Goal: Task Accomplishment & Management: Manage account settings

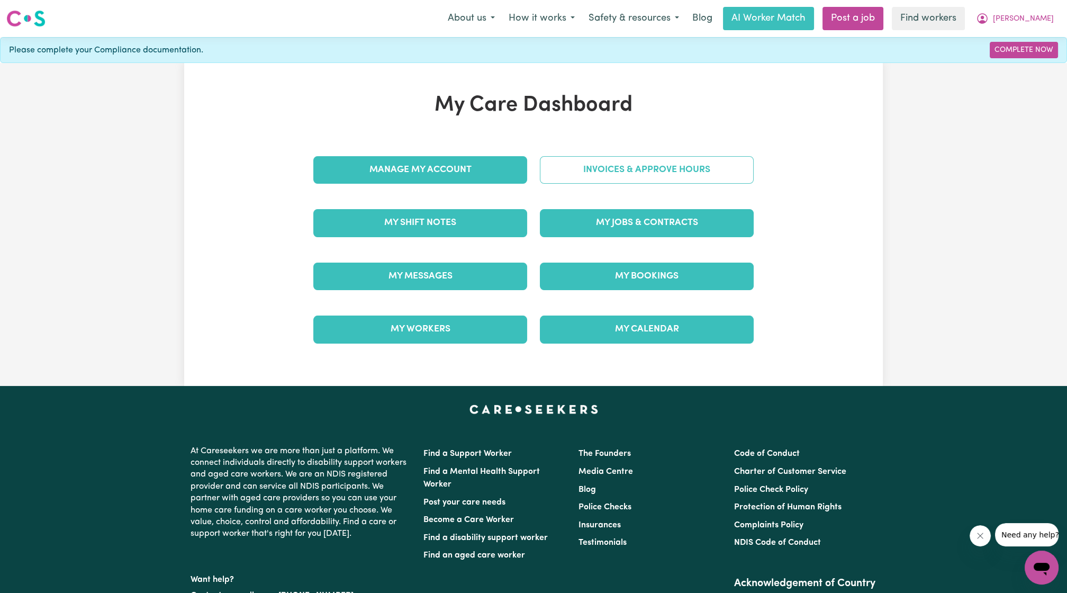
click at [602, 163] on link "Invoices & Approve Hours" at bounding box center [647, 170] width 214 height 28
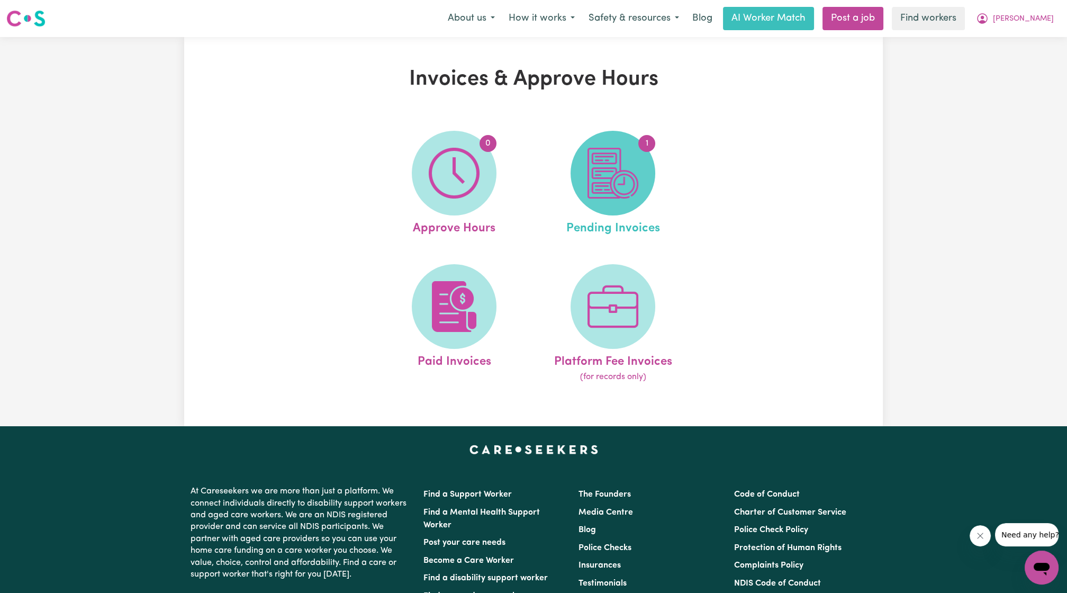
click at [606, 198] on img at bounding box center [613, 173] width 51 height 51
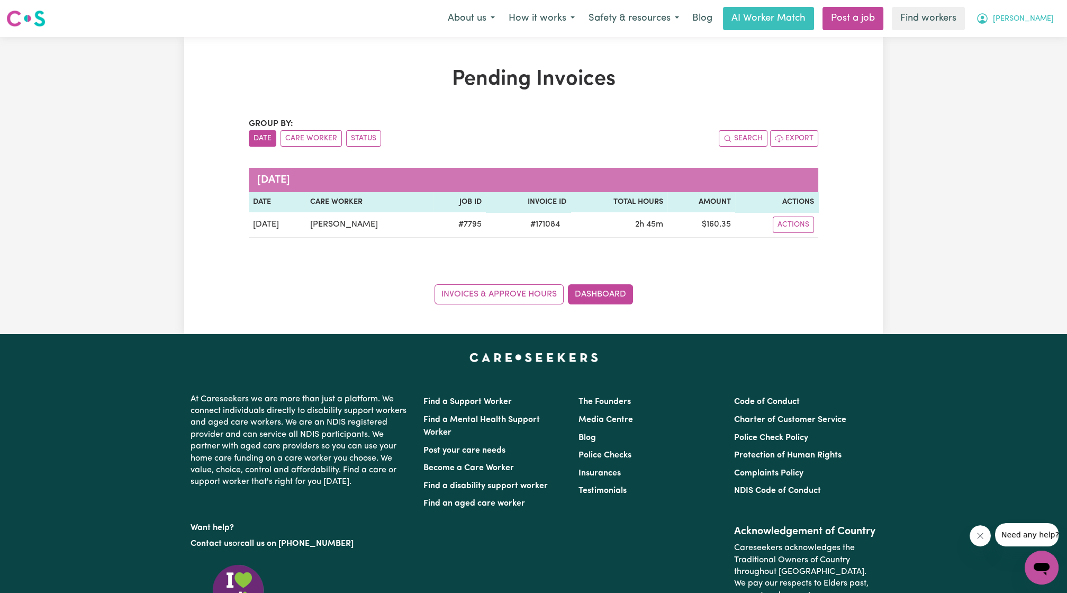
click at [1038, 25] on button "[PERSON_NAME]" at bounding box center [1015, 18] width 92 height 22
click at [1016, 38] on link "My Dashboard" at bounding box center [1019, 41] width 84 height 20
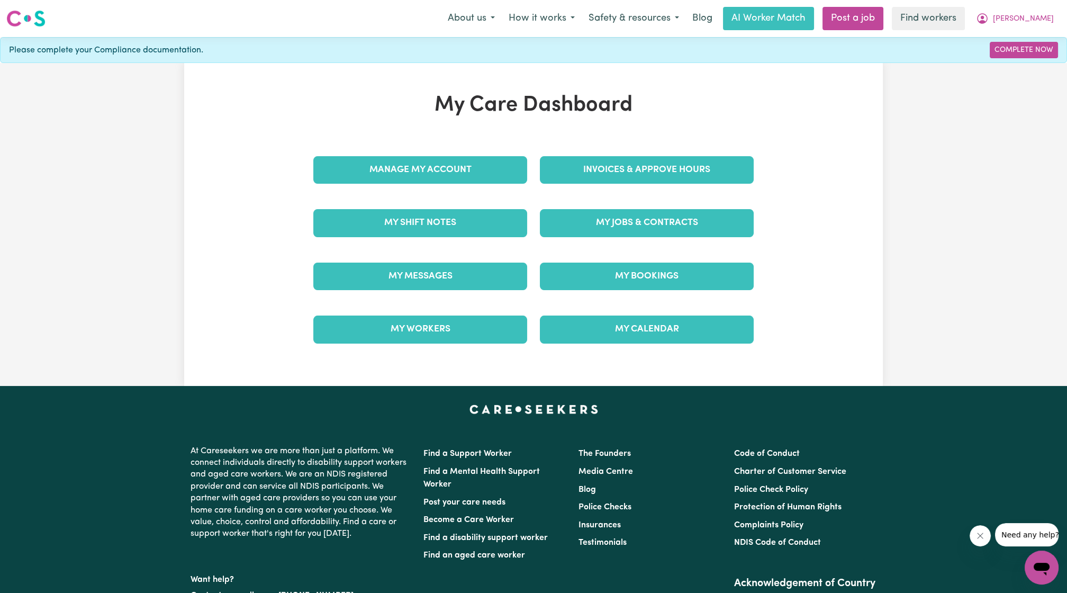
click at [706, 191] on div "Invoices & Approve Hours" at bounding box center [647, 169] width 227 height 53
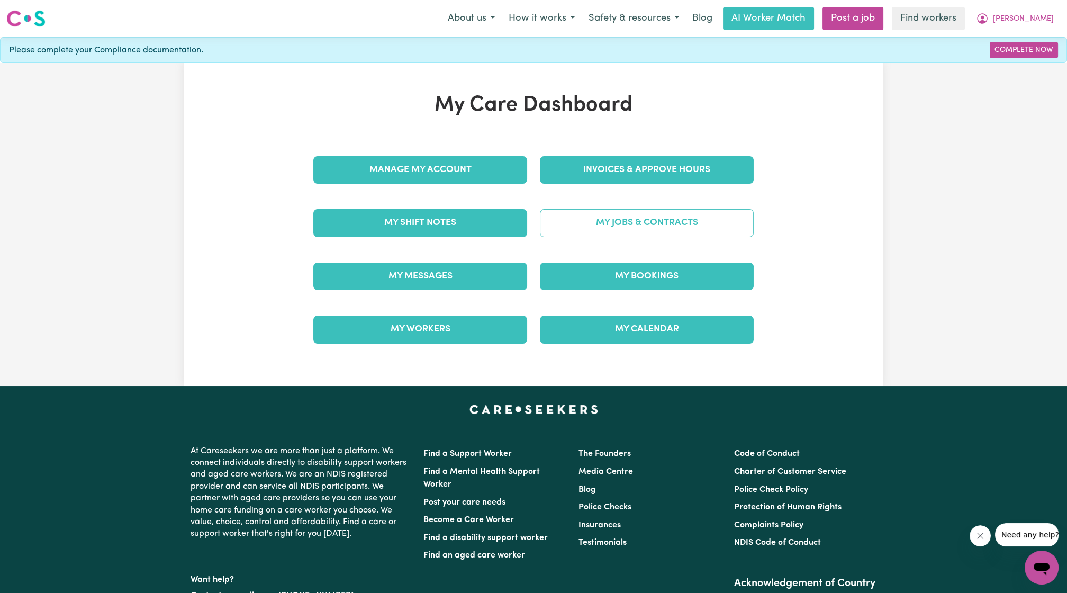
click at [677, 219] on link "My Jobs & Contracts" at bounding box center [647, 223] width 214 height 28
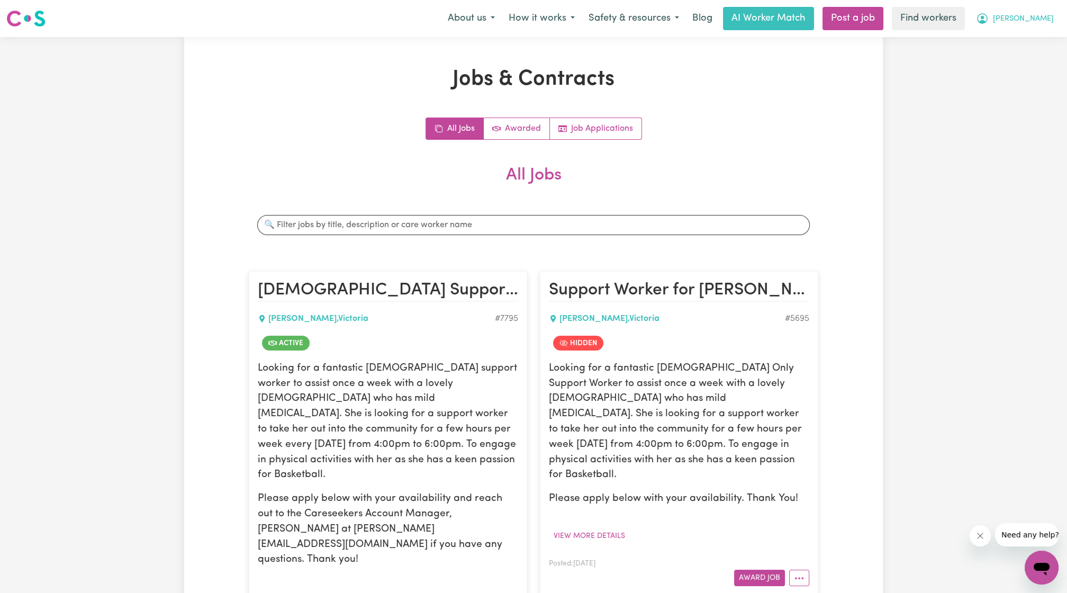
click at [1049, 17] on span "[PERSON_NAME]" at bounding box center [1023, 19] width 61 height 12
click at [1019, 55] on link "Logout" at bounding box center [1019, 61] width 84 height 20
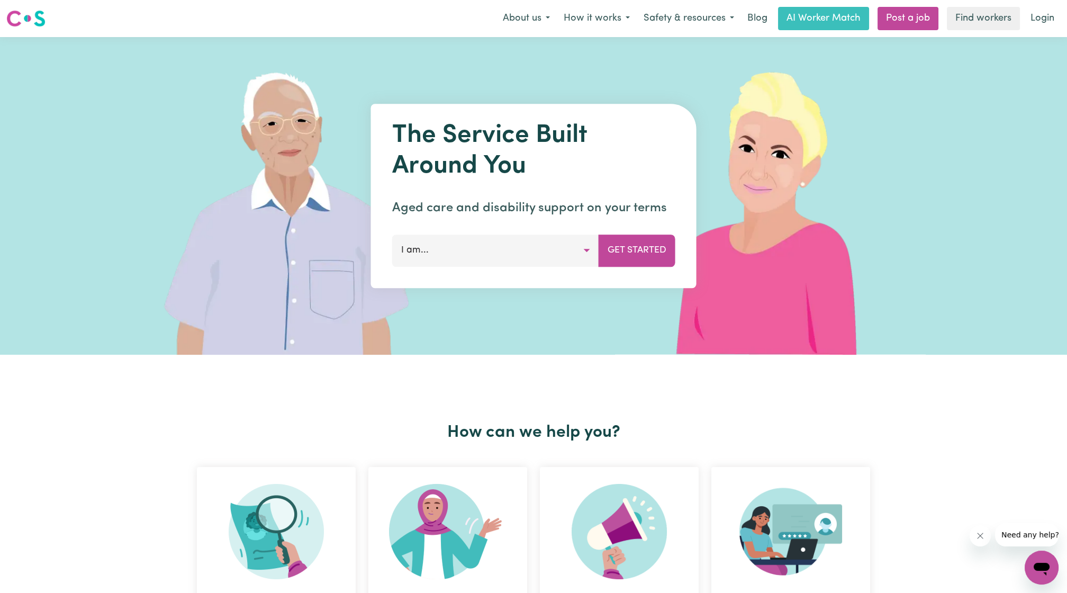
click at [1051, 5] on nav "Menu About us How it works Safety & resources Blog AI Worker Match Post a job F…" at bounding box center [533, 18] width 1067 height 37
click at [1037, 19] on link "Login" at bounding box center [1042, 18] width 37 height 23
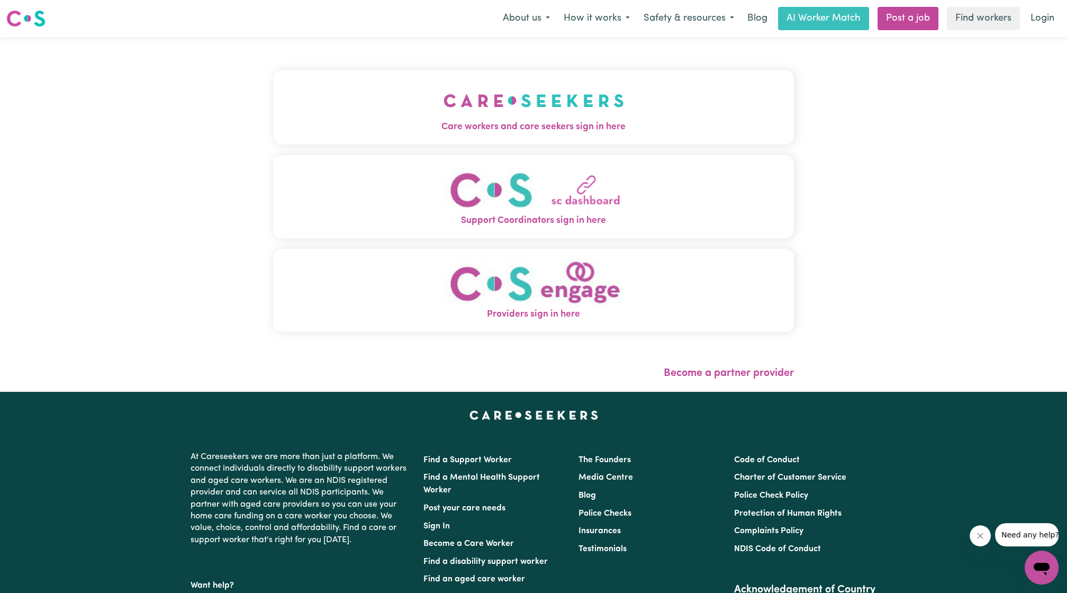
click at [530, 77] on button "Care workers and care seekers sign in here" at bounding box center [533, 107] width 521 height 74
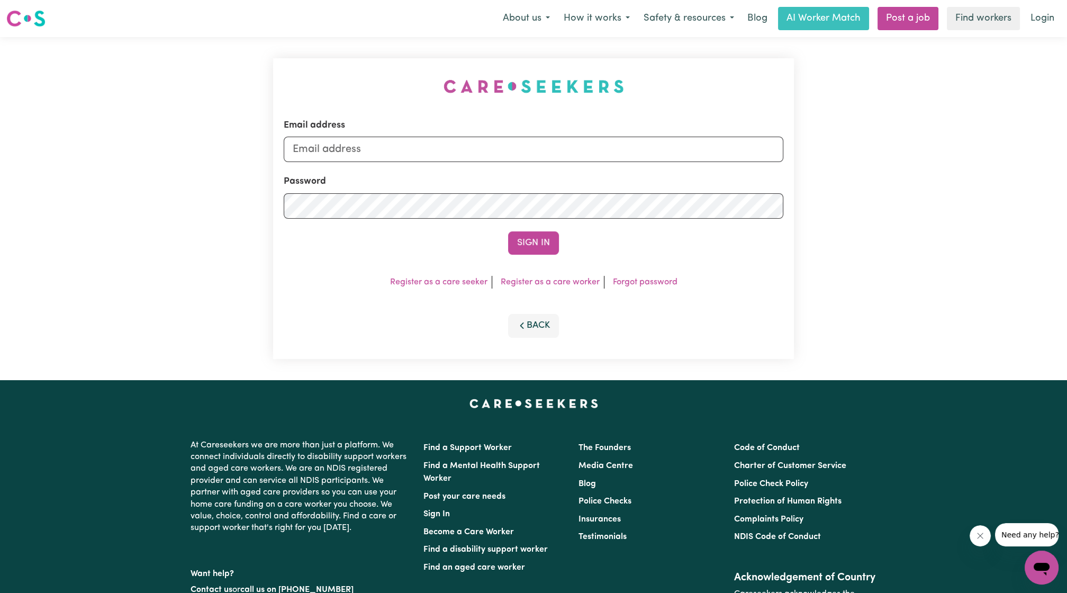
click at [506, 176] on div "Password" at bounding box center [534, 196] width 500 height 43
click at [480, 152] on input "Email address" at bounding box center [534, 149] width 500 height 25
drag, startPoint x: 349, startPoint y: 152, endPoint x: 568, endPoint y: 160, distance: 218.3
click at [568, 160] on input "superuser~ethan@careseekers.com.au" at bounding box center [534, 149] width 500 height 25
type input "superuser~cherylbaileyMSS@careseekers.com.au"
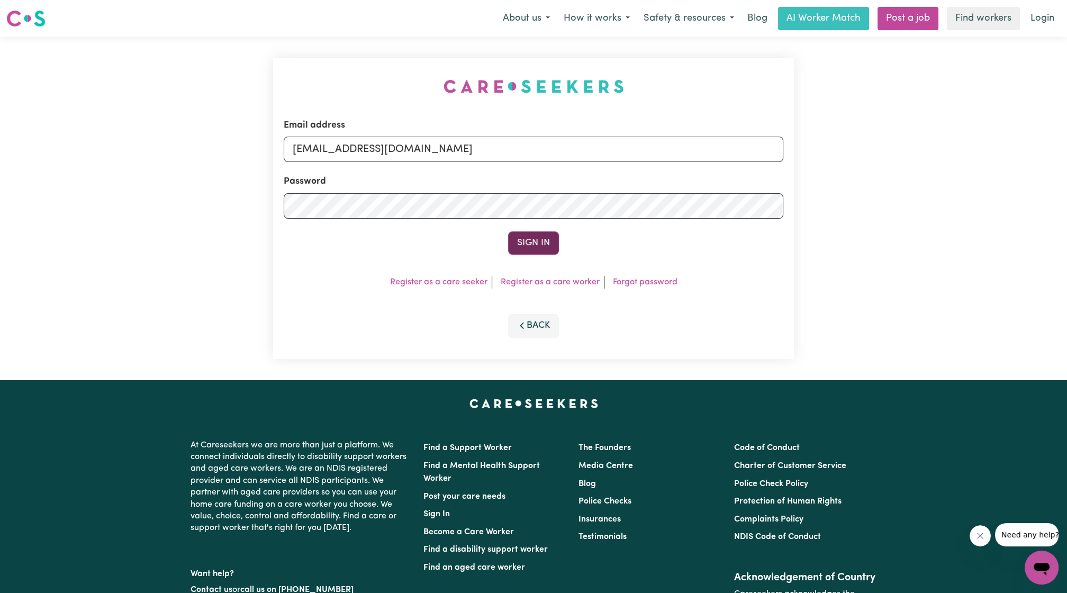
click at [526, 240] on button "Sign In" at bounding box center [533, 242] width 51 height 23
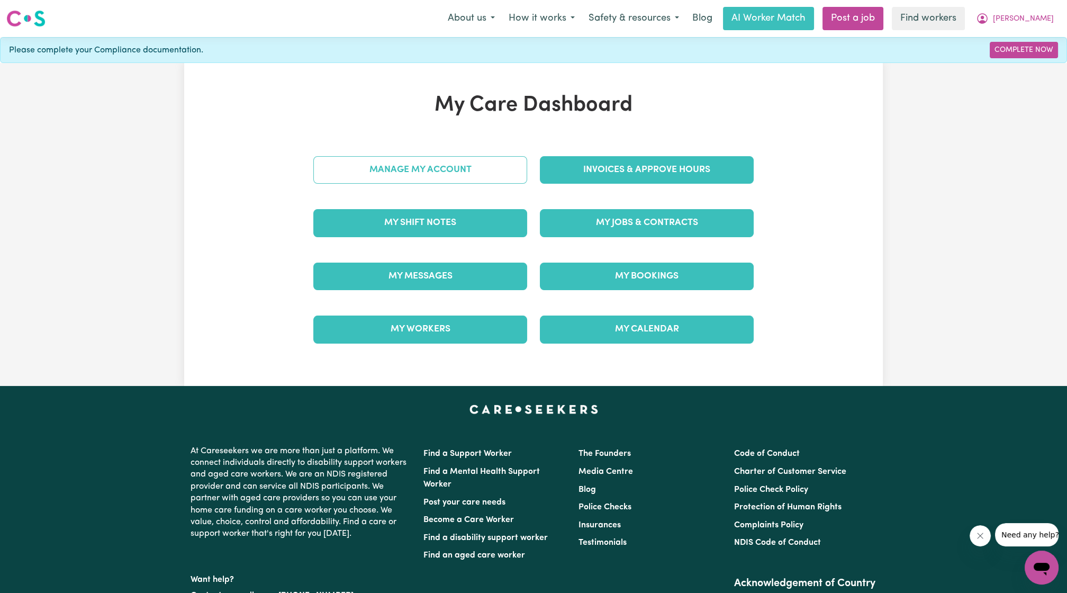
click at [454, 158] on link "Manage My Account" at bounding box center [420, 170] width 214 height 28
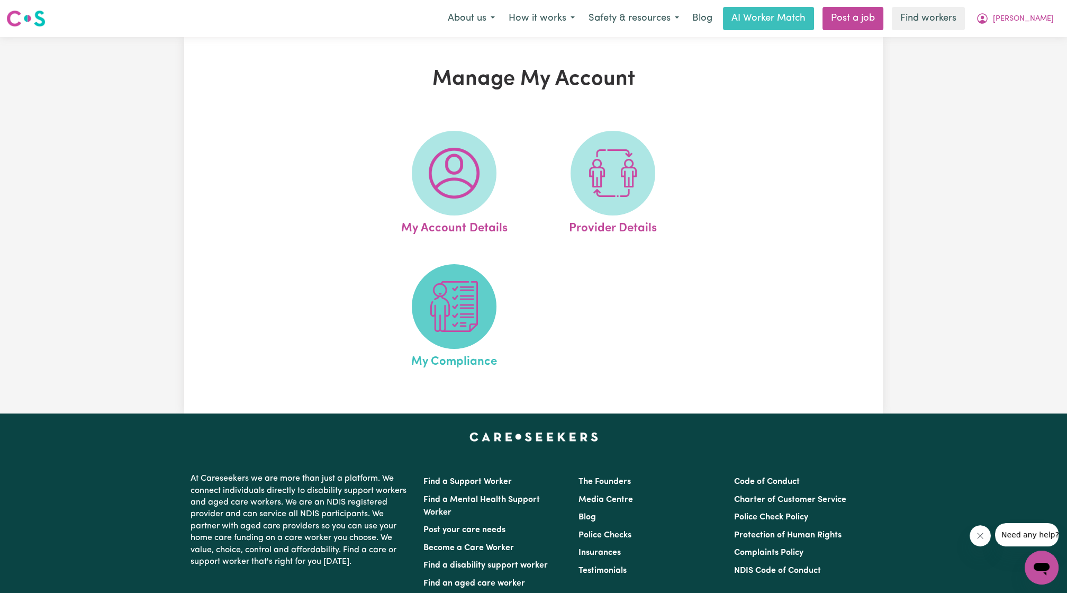
click at [460, 331] on img at bounding box center [454, 306] width 51 height 51
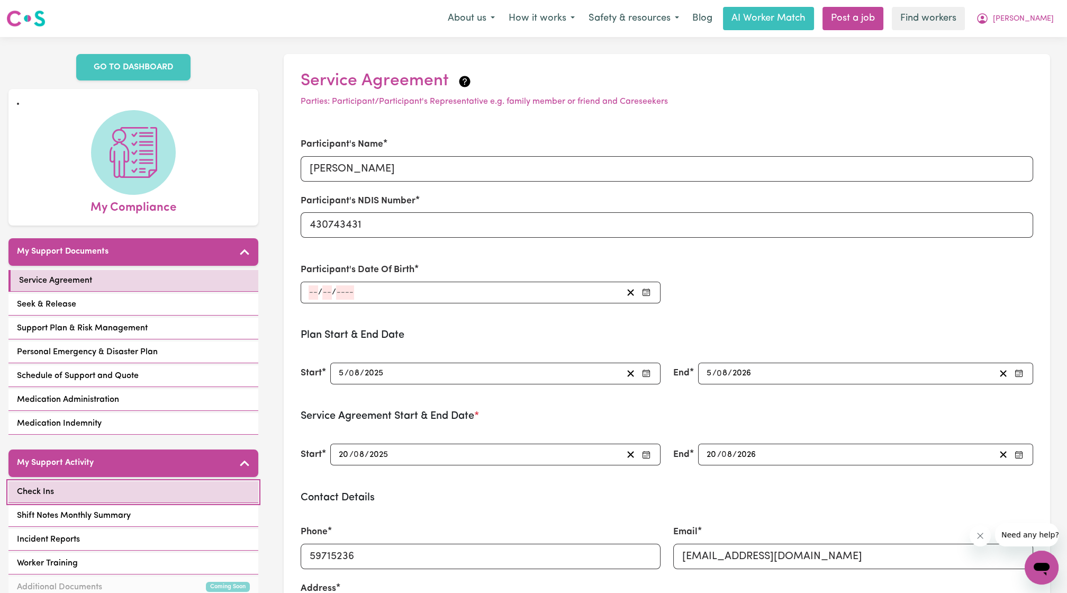
click at [181, 490] on link "Check Ins" at bounding box center [133, 492] width 250 height 22
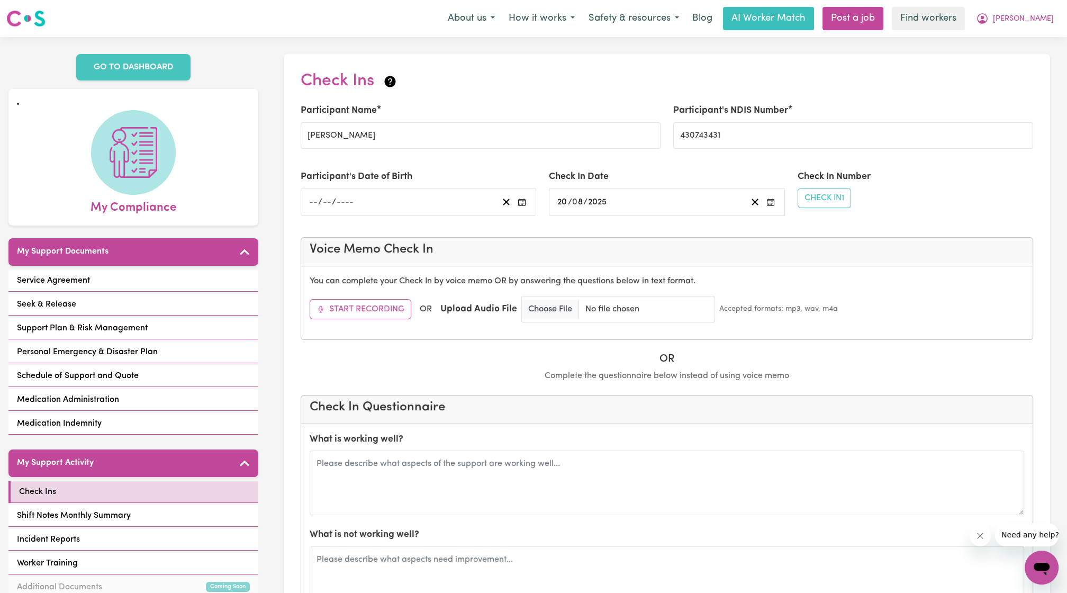
click at [1053, 34] on nav "Menu About us How it works Safety & resources Blog AI Worker Match Post a job F…" at bounding box center [533, 18] width 1067 height 37
click at [1049, 30] on div "About us How it works Safety & resources Blog AI Worker Match Post a job Find w…" at bounding box center [751, 18] width 620 height 23
click at [1037, 19] on span "[PERSON_NAME]" at bounding box center [1023, 19] width 61 height 12
click at [1024, 34] on link "My Dashboard" at bounding box center [1019, 41] width 84 height 20
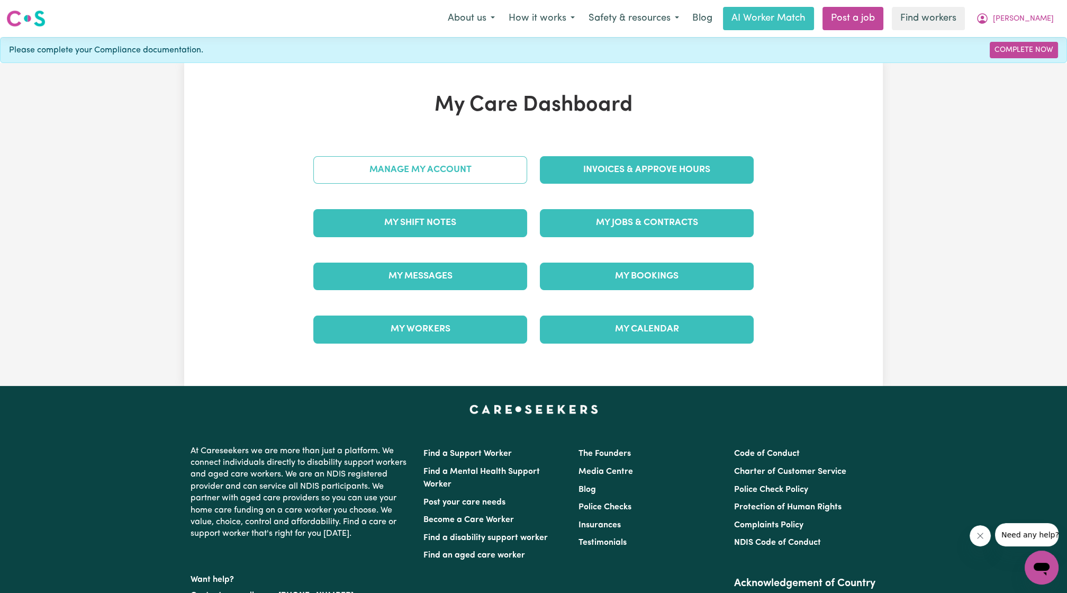
click at [404, 179] on link "Manage My Account" at bounding box center [420, 170] width 214 height 28
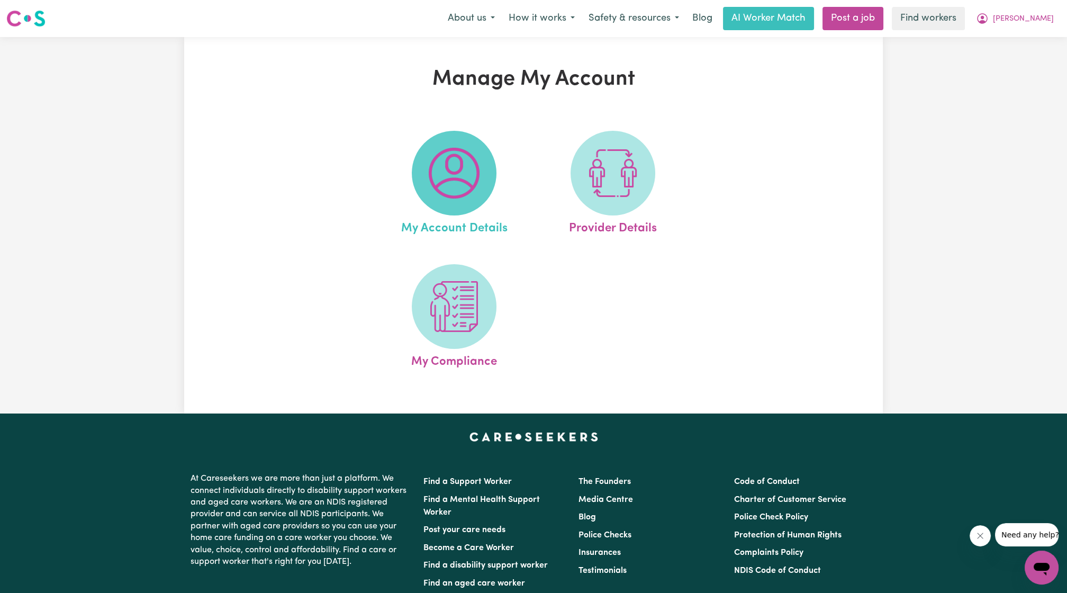
click at [457, 167] on img at bounding box center [454, 173] width 51 height 51
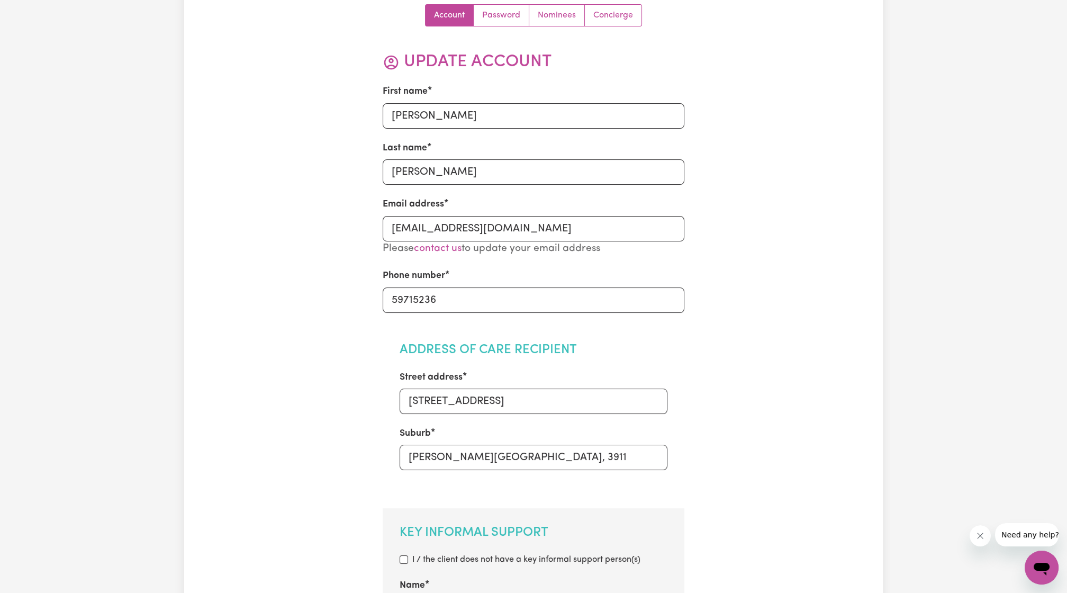
scroll to position [85, 0]
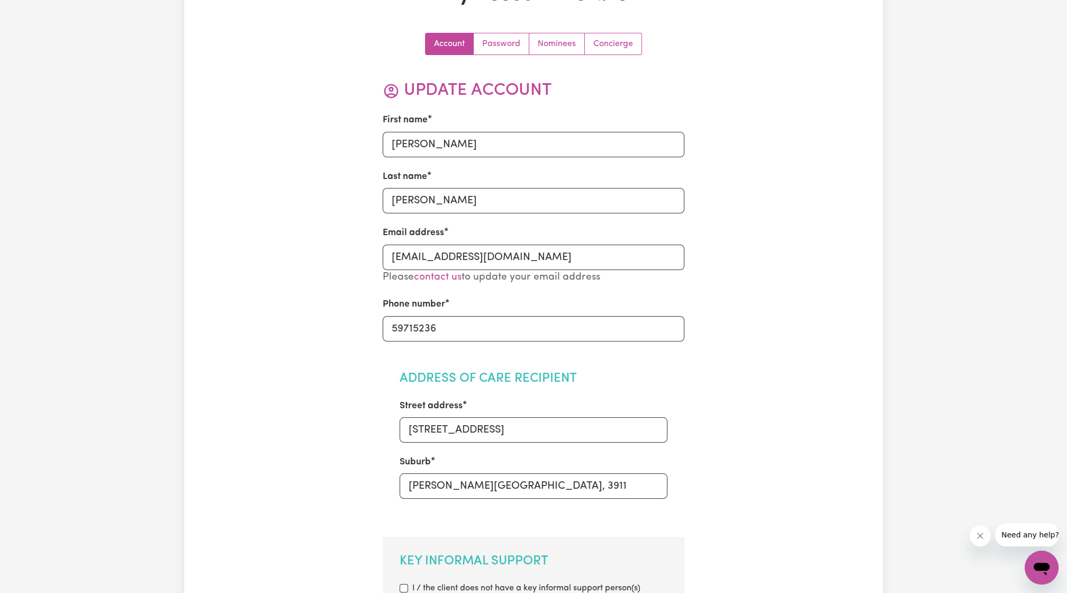
click at [500, 51] on link "Password" at bounding box center [502, 43] width 56 height 21
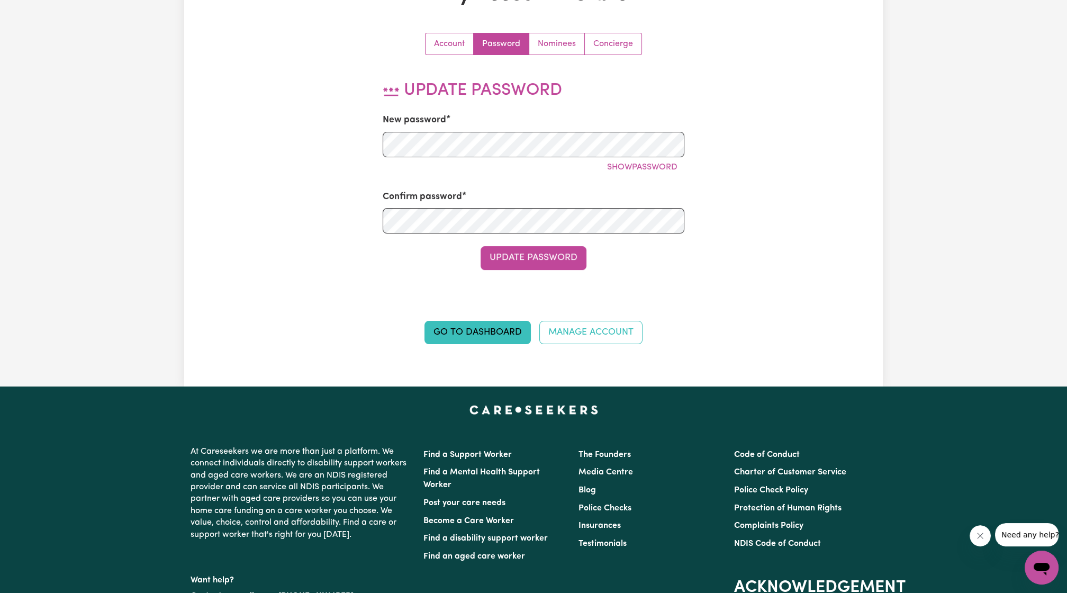
scroll to position [0, 0]
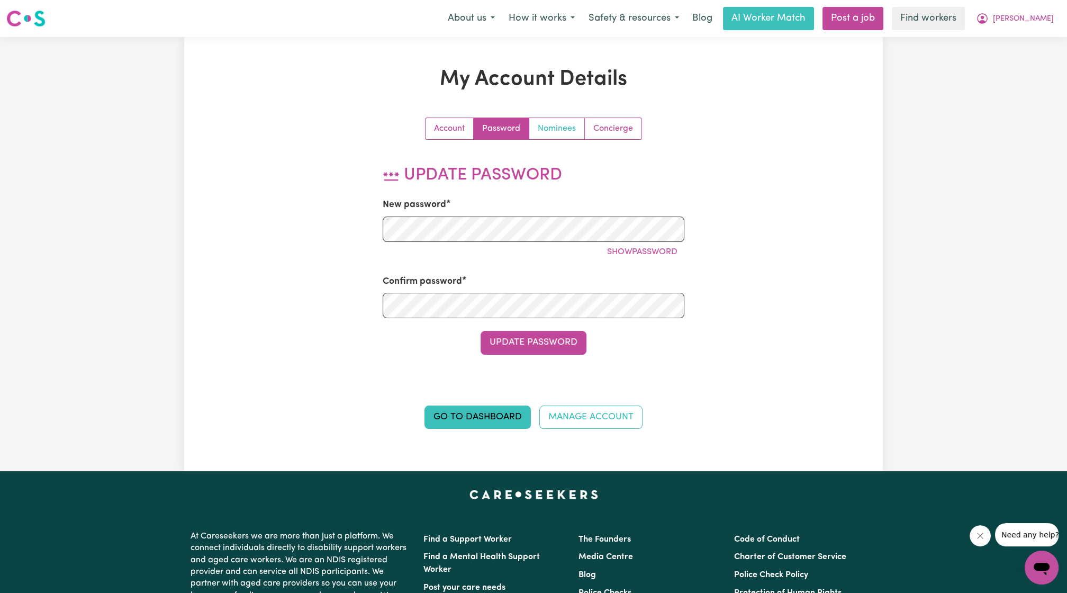
click at [537, 124] on link "Nominees" at bounding box center [557, 128] width 56 height 21
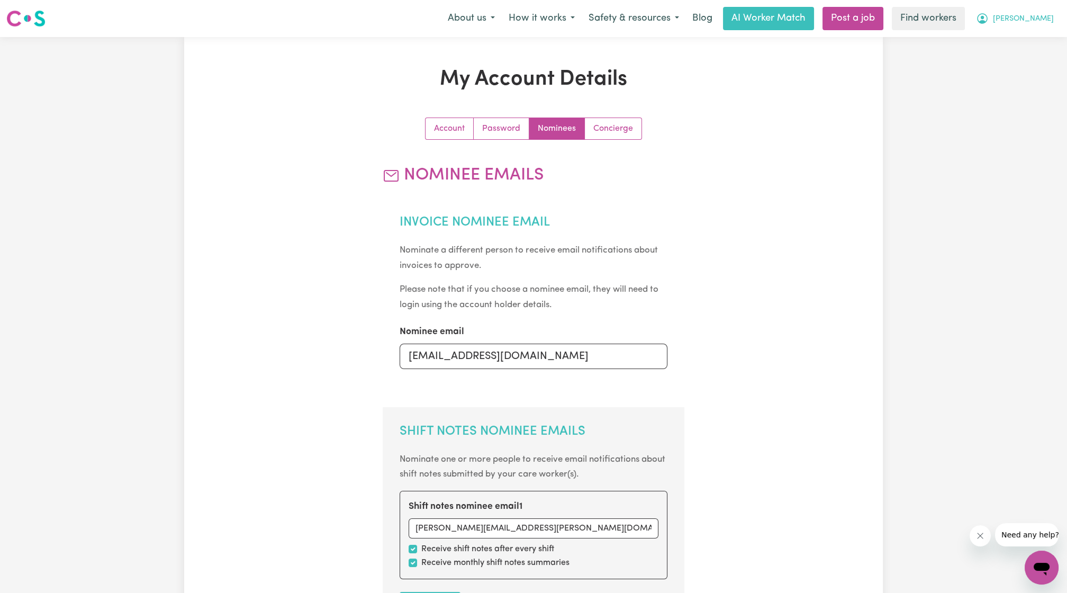
click at [1025, 28] on button "[PERSON_NAME]" at bounding box center [1015, 18] width 92 height 22
click at [1013, 48] on link "My Dashboard" at bounding box center [1019, 41] width 84 height 20
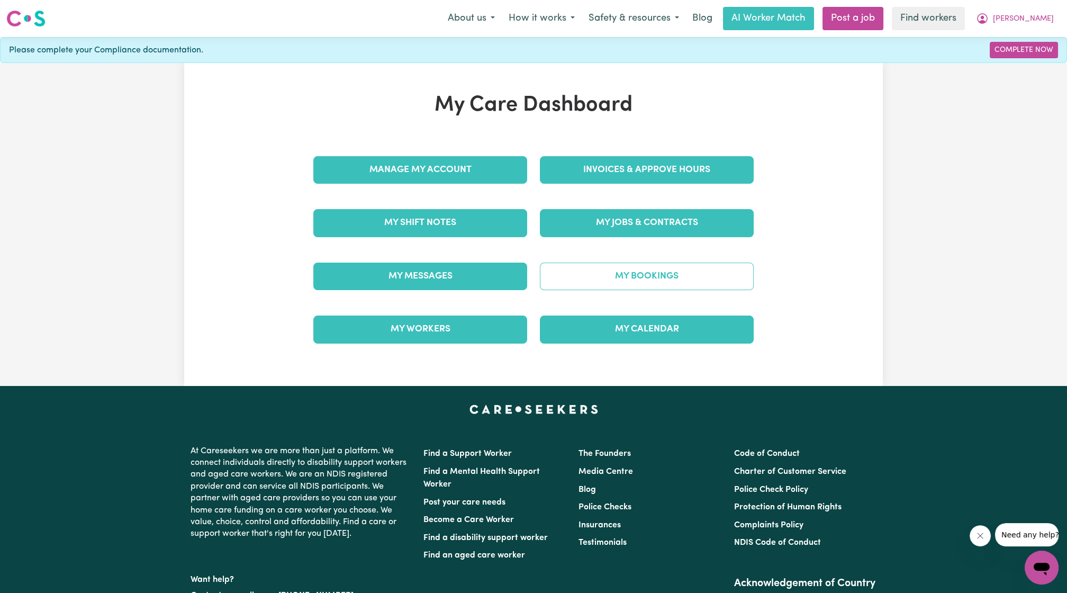
click at [673, 265] on link "My Bookings" at bounding box center [647, 277] width 214 height 28
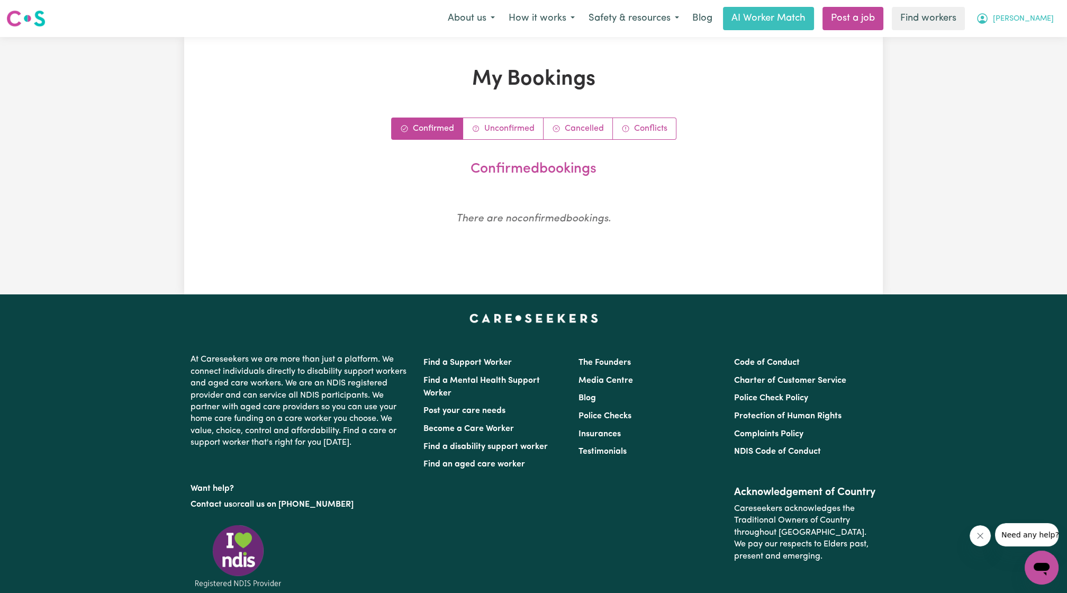
click at [989, 16] on icon "My Account" at bounding box center [982, 18] width 13 height 13
click at [1012, 35] on link "My Dashboard" at bounding box center [1019, 41] width 84 height 20
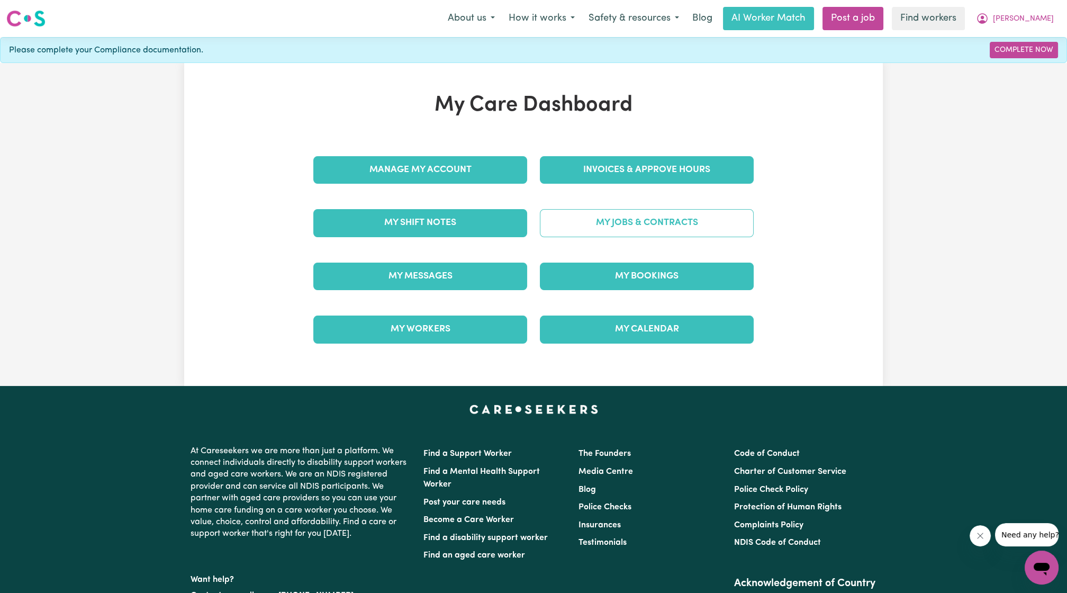
click at [652, 210] on link "My Jobs & Contracts" at bounding box center [647, 223] width 214 height 28
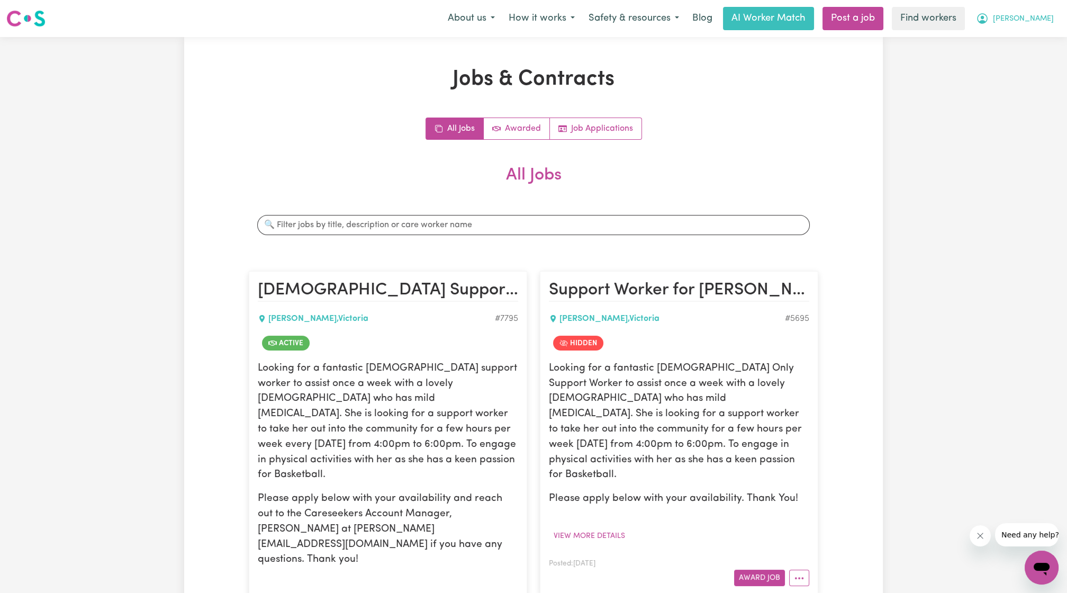
click at [1049, 26] on button "[PERSON_NAME]" at bounding box center [1015, 18] width 92 height 22
click at [1020, 32] on link "My Dashboard" at bounding box center [1019, 41] width 84 height 20
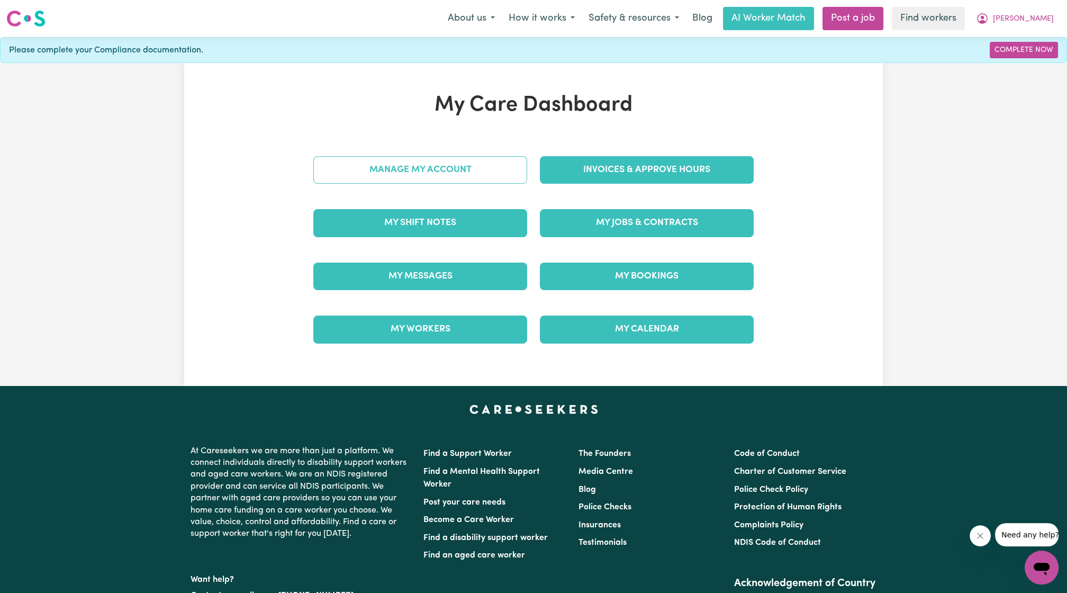
click at [418, 166] on link "Manage My Account" at bounding box center [420, 170] width 214 height 28
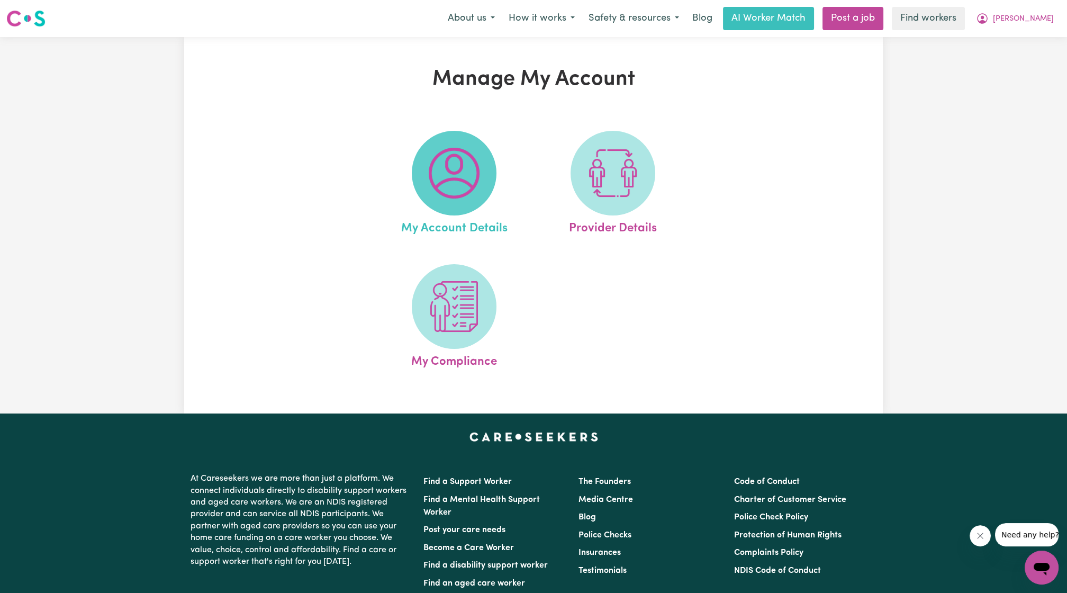
click at [456, 202] on span at bounding box center [454, 173] width 85 height 85
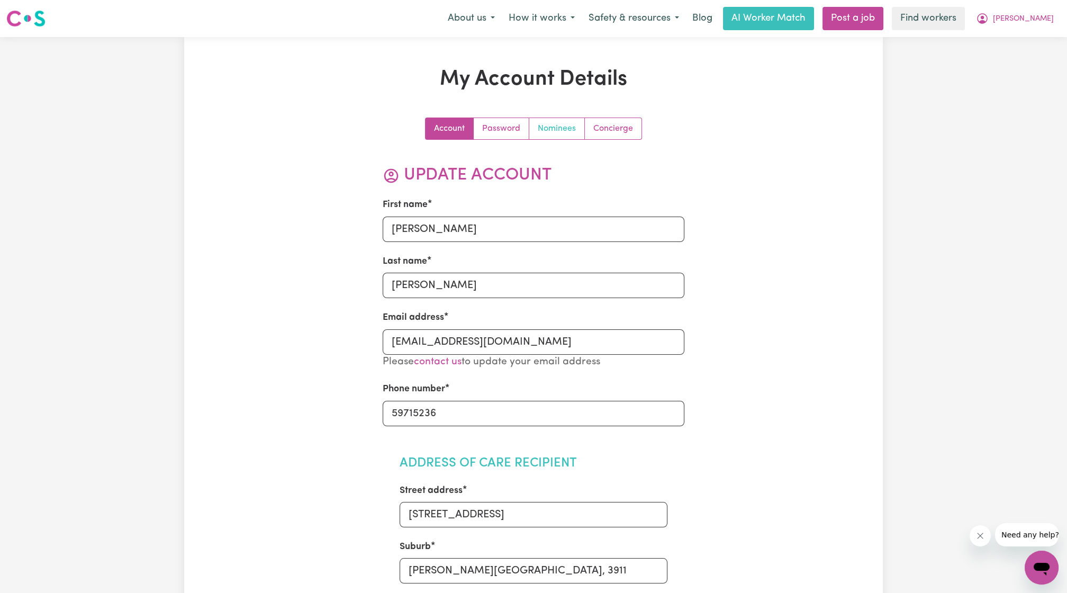
click at [547, 138] on link "Nominees" at bounding box center [557, 128] width 56 height 21
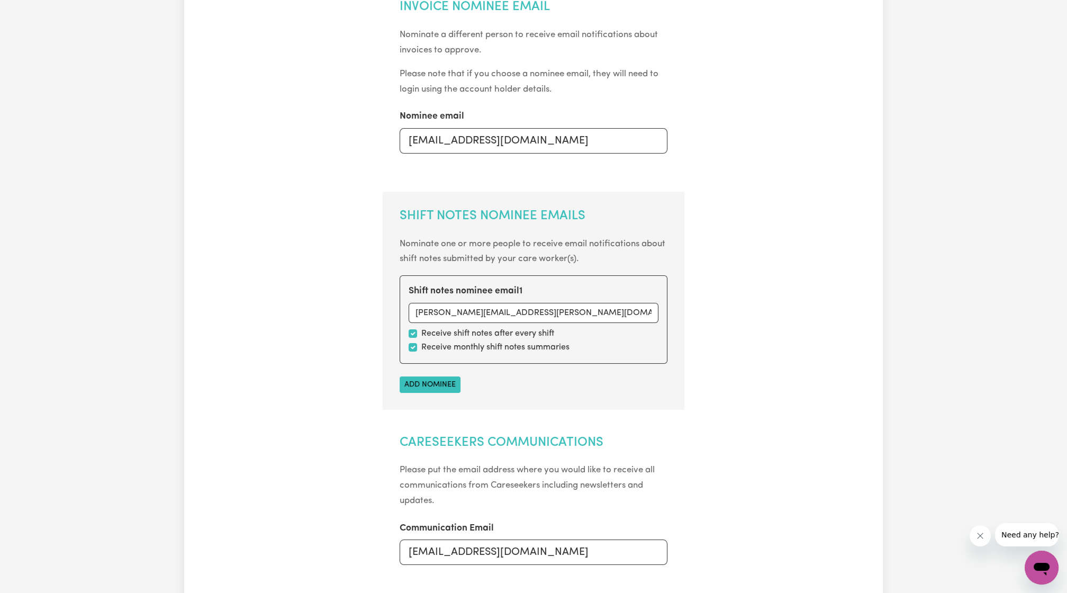
scroll to position [221, 0]
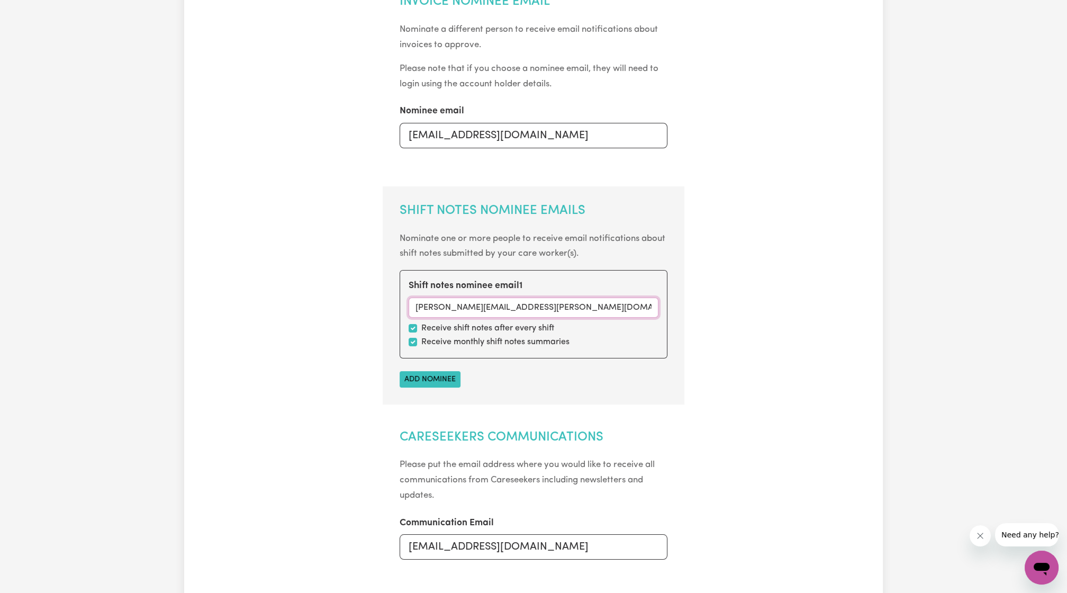
click at [484, 306] on input "[PERSON_NAME][EMAIL_ADDRESS][PERSON_NAME][DOMAIN_NAME]" at bounding box center [534, 308] width 250 height 20
click at [728, 199] on div "Account Password Nominees Concierge Nominee Emails Invoice Nominee Email Nomina…" at bounding box center [533, 303] width 453 height 812
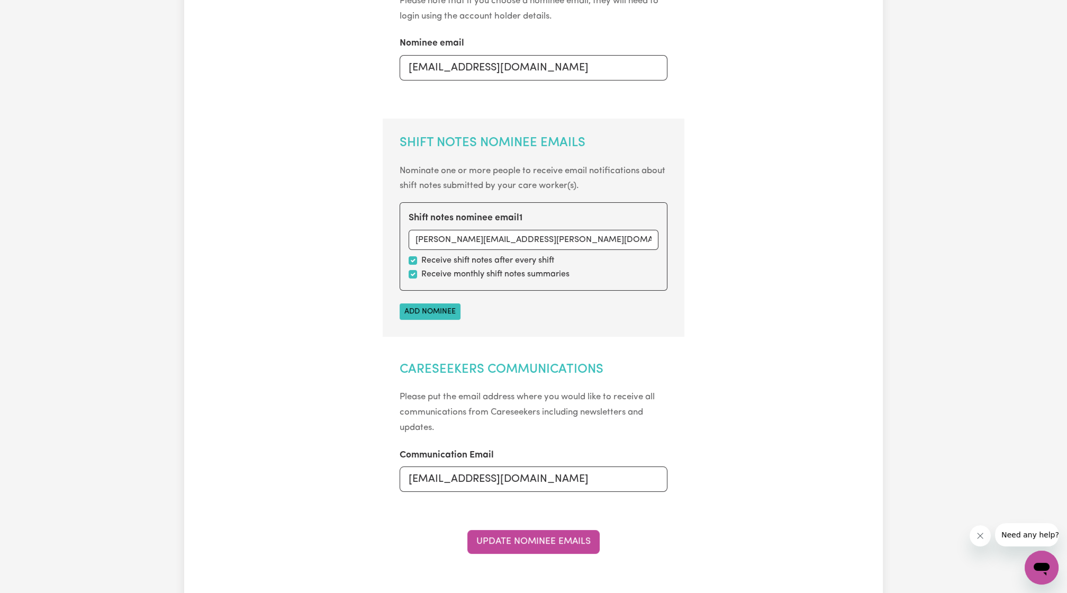
scroll to position [0, 0]
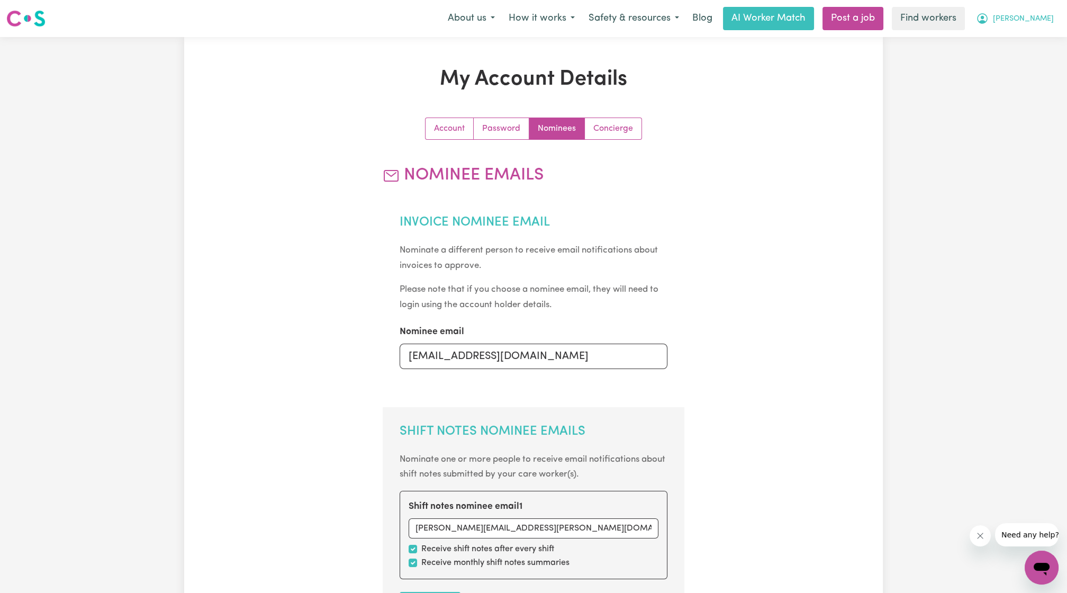
click at [1027, 12] on button "[PERSON_NAME]" at bounding box center [1015, 18] width 92 height 22
click at [992, 48] on link "My Dashboard" at bounding box center [1019, 41] width 84 height 20
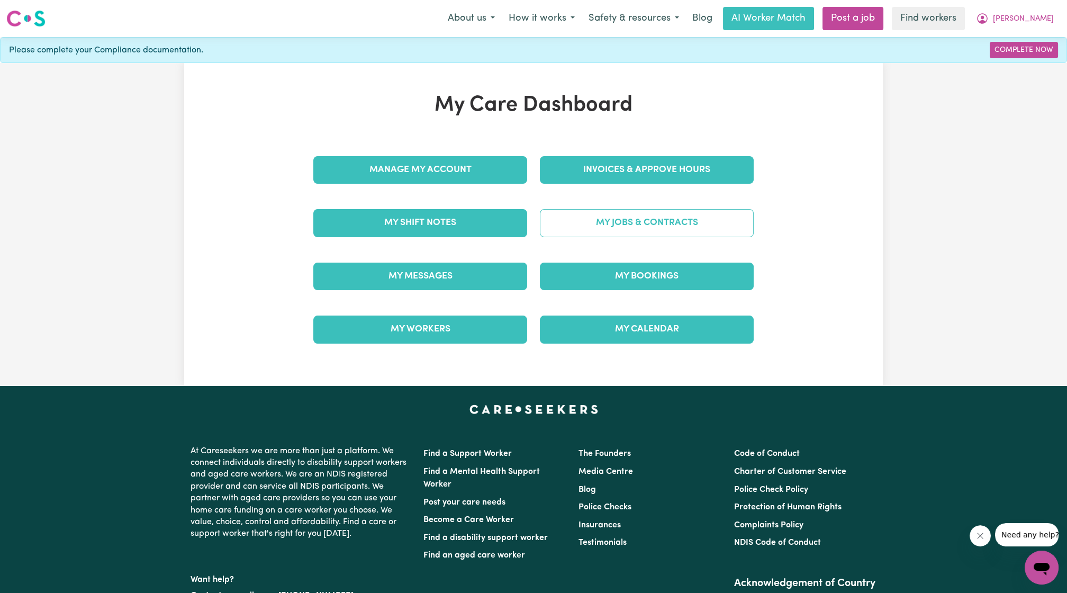
click at [699, 211] on link "My Jobs & Contracts" at bounding box center [647, 223] width 214 height 28
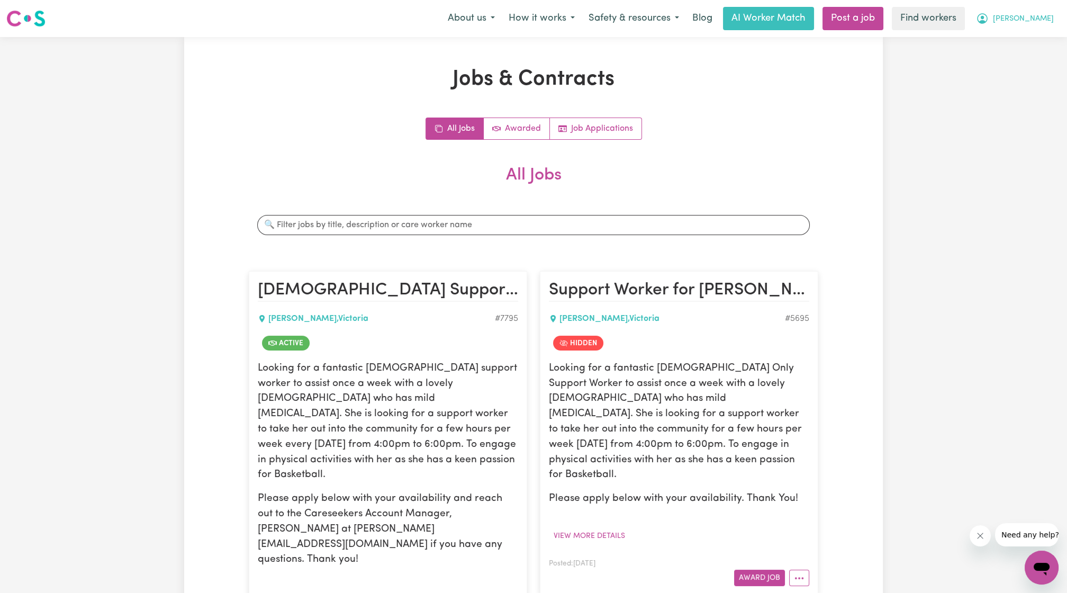
click at [1029, 21] on button "[PERSON_NAME]" at bounding box center [1015, 18] width 92 height 22
click at [1007, 44] on link "My Dashboard" at bounding box center [1019, 41] width 84 height 20
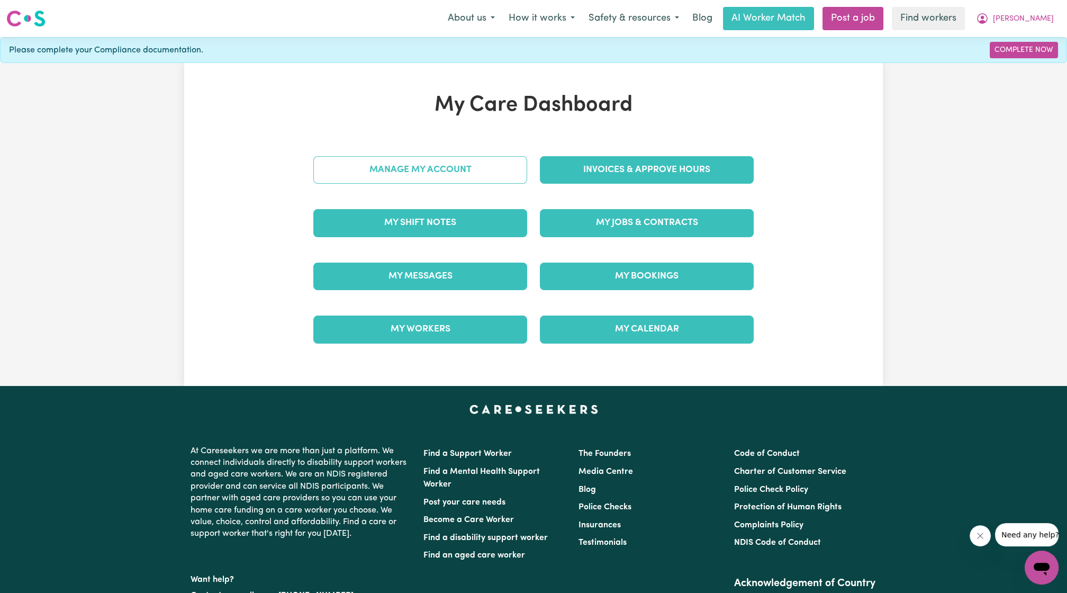
click at [474, 165] on link "Manage My Account" at bounding box center [420, 170] width 214 height 28
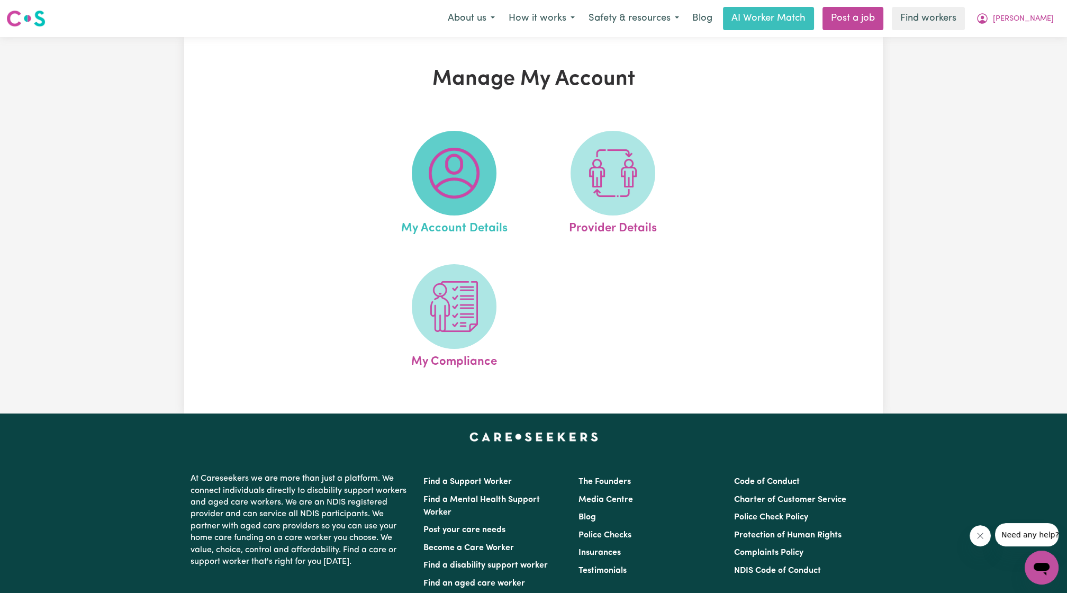
click at [444, 208] on span at bounding box center [454, 173] width 85 height 85
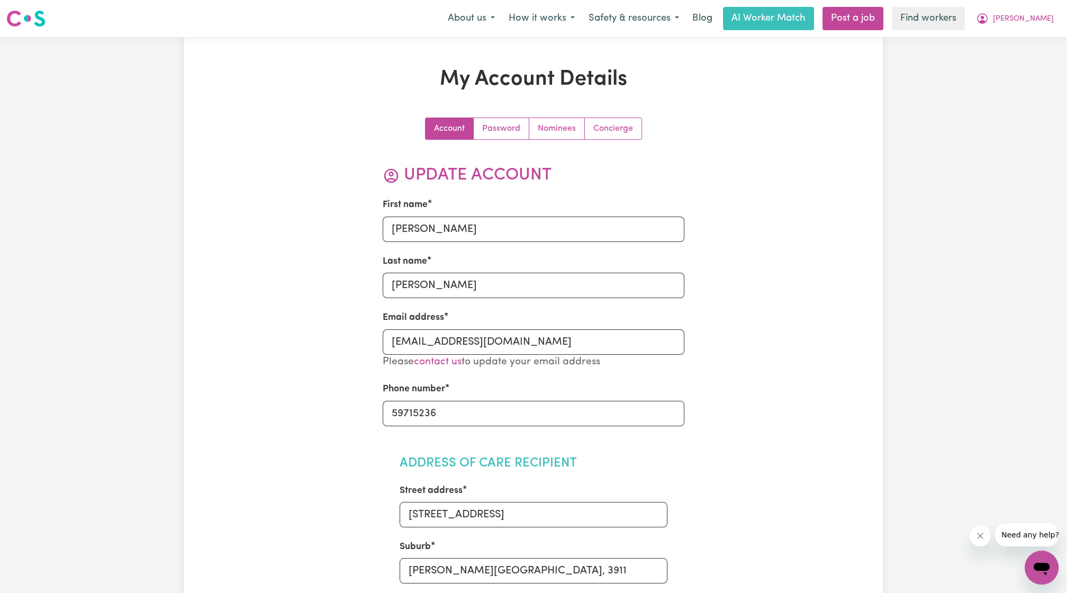
click at [503, 129] on link "Password" at bounding box center [502, 128] width 56 height 21
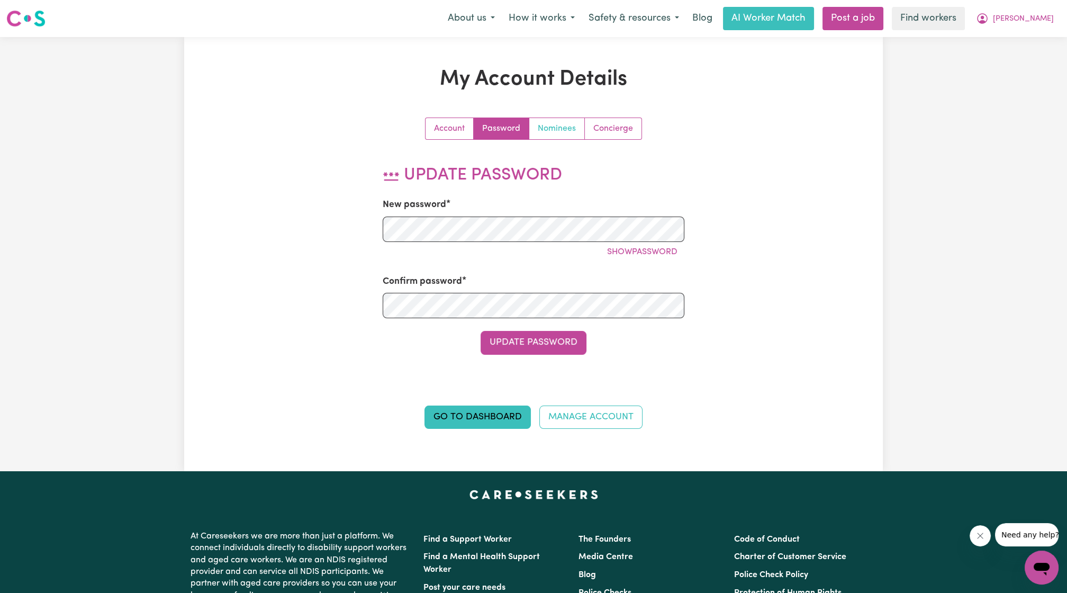
click at [547, 125] on link "Nominees" at bounding box center [557, 128] width 56 height 21
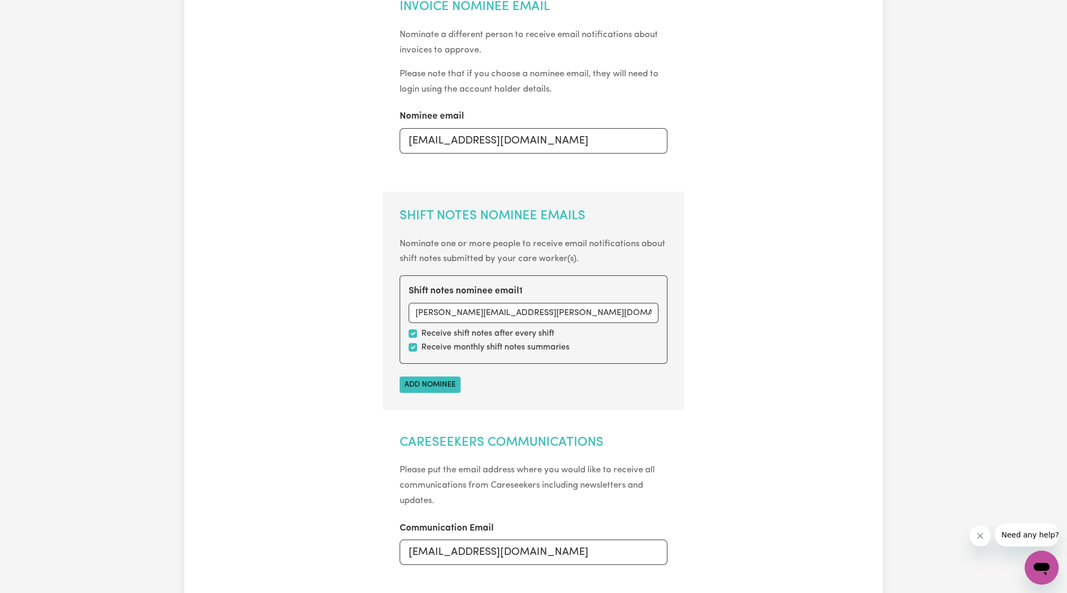
scroll to position [215, 0]
click at [445, 311] on input "[PERSON_NAME][EMAIL_ADDRESS][PERSON_NAME][DOMAIN_NAME]" at bounding box center [534, 313] width 250 height 20
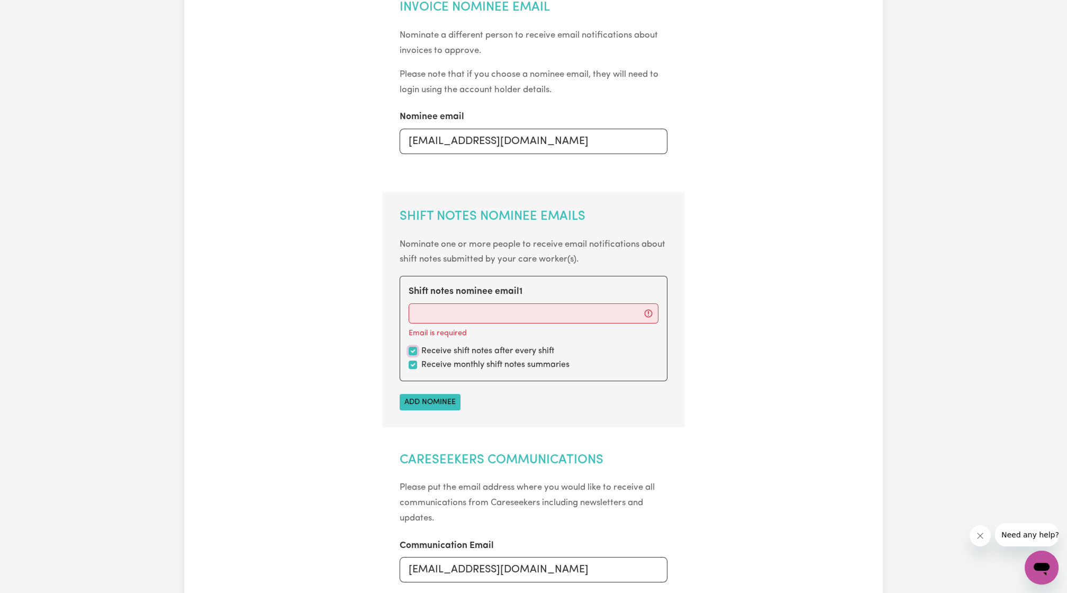
click at [409, 348] on input "checkbox" at bounding box center [413, 351] width 8 height 8
checkbox input "false"
click at [411, 358] on div "Receive monthly shift notes summaries" at bounding box center [534, 364] width 250 height 13
click at [411, 361] on input "checkbox" at bounding box center [413, 365] width 8 height 8
checkbox input "false"
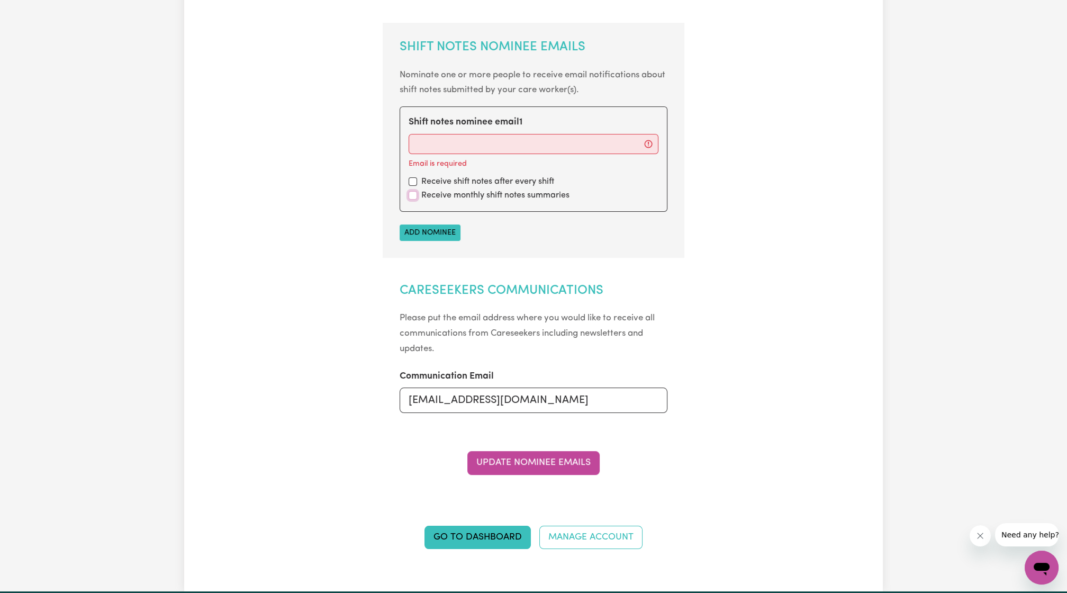
scroll to position [385, 0]
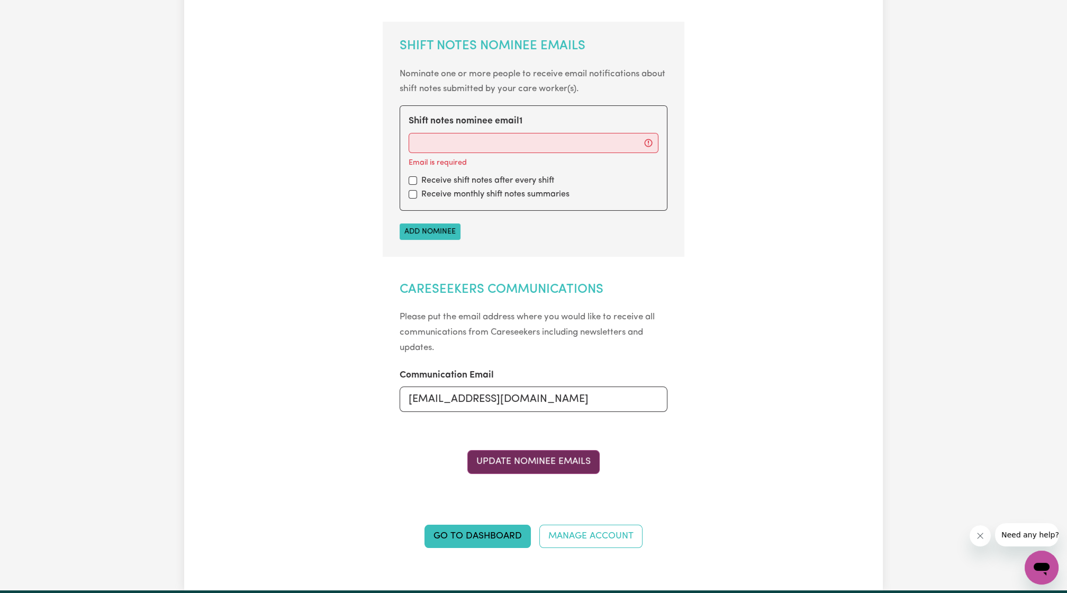
click at [537, 450] on button "Update Nominee Emails" at bounding box center [533, 461] width 132 height 23
click at [529, 463] on button "Update Nominee Emails" at bounding box center [533, 461] width 132 height 23
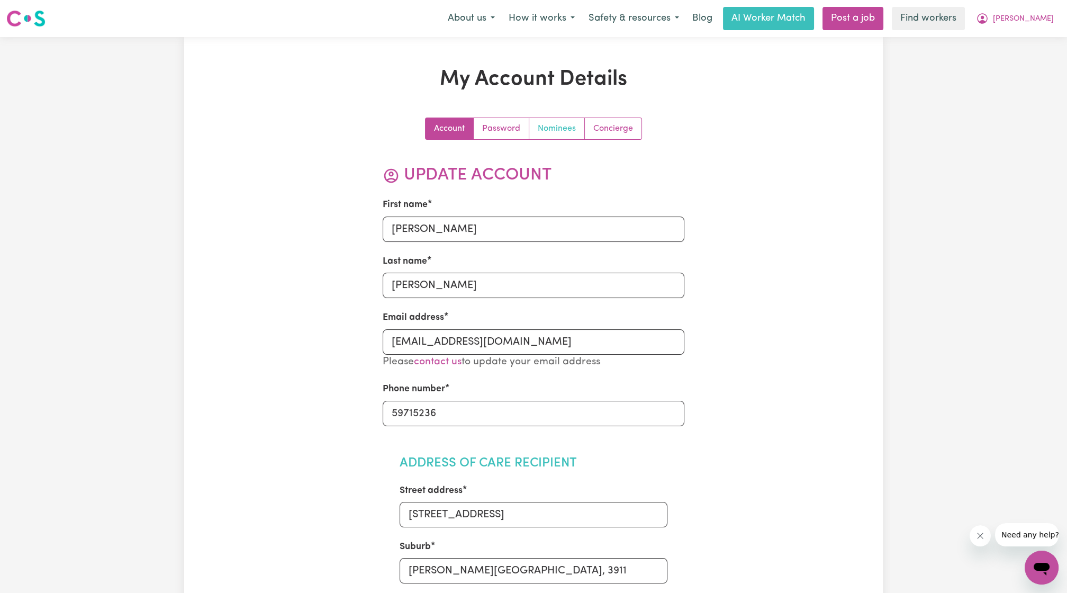
click at [533, 121] on link "Nominees" at bounding box center [557, 128] width 56 height 21
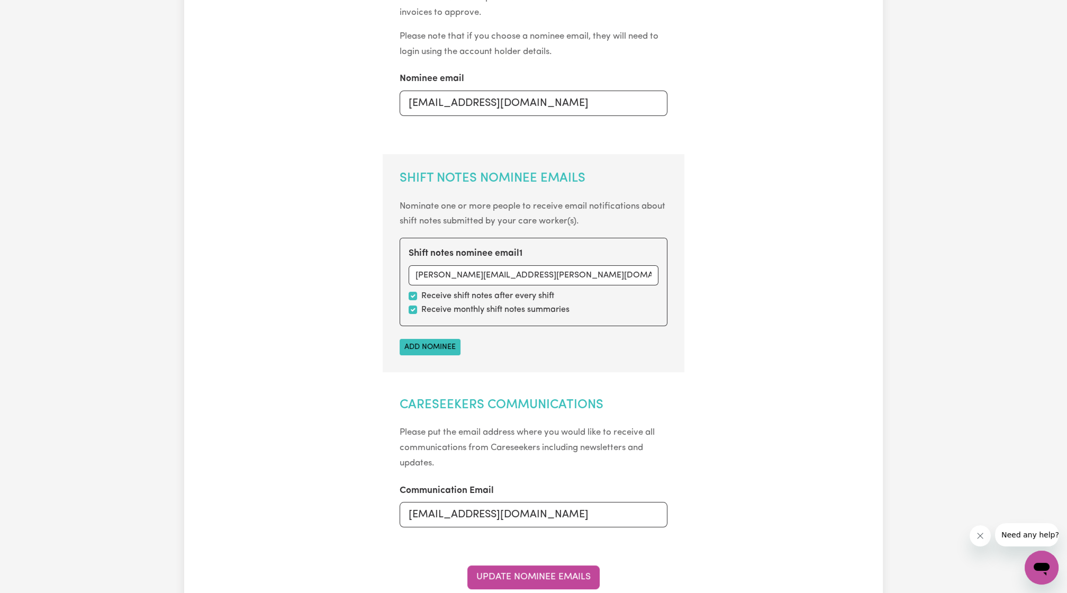
scroll to position [196, 0]
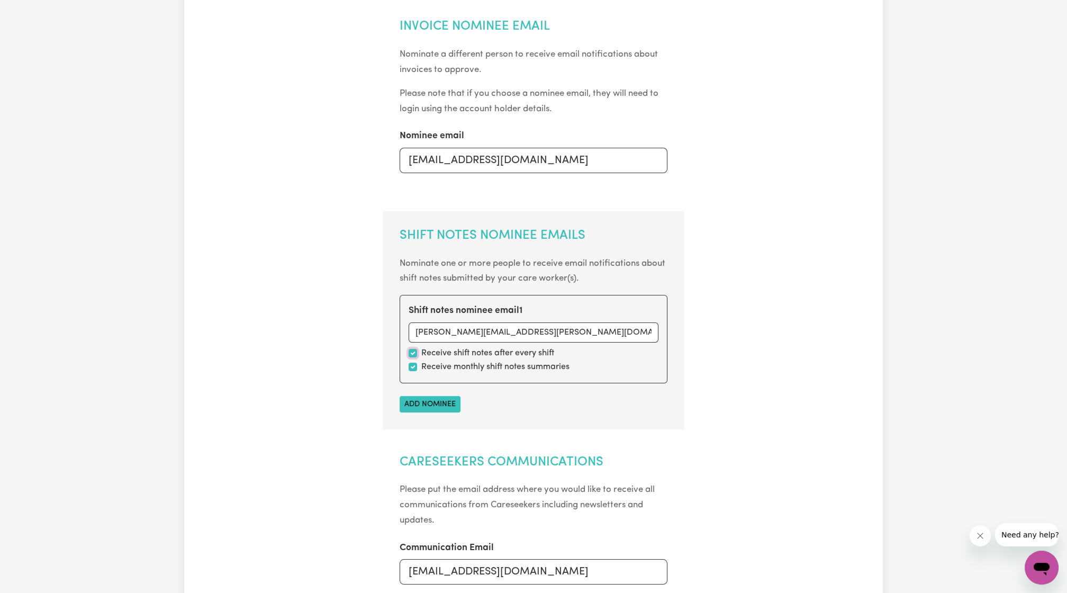
click at [415, 350] on input "checkbox" at bounding box center [413, 353] width 8 height 8
checkbox input "false"
click at [411, 372] on div "Shift notes nominee email 1 [PERSON_NAME][EMAIL_ADDRESS][PERSON_NAME][DOMAIN_NA…" at bounding box center [534, 339] width 268 height 88
click at [411, 367] on input "checkbox" at bounding box center [413, 367] width 8 height 8
checkbox input "false"
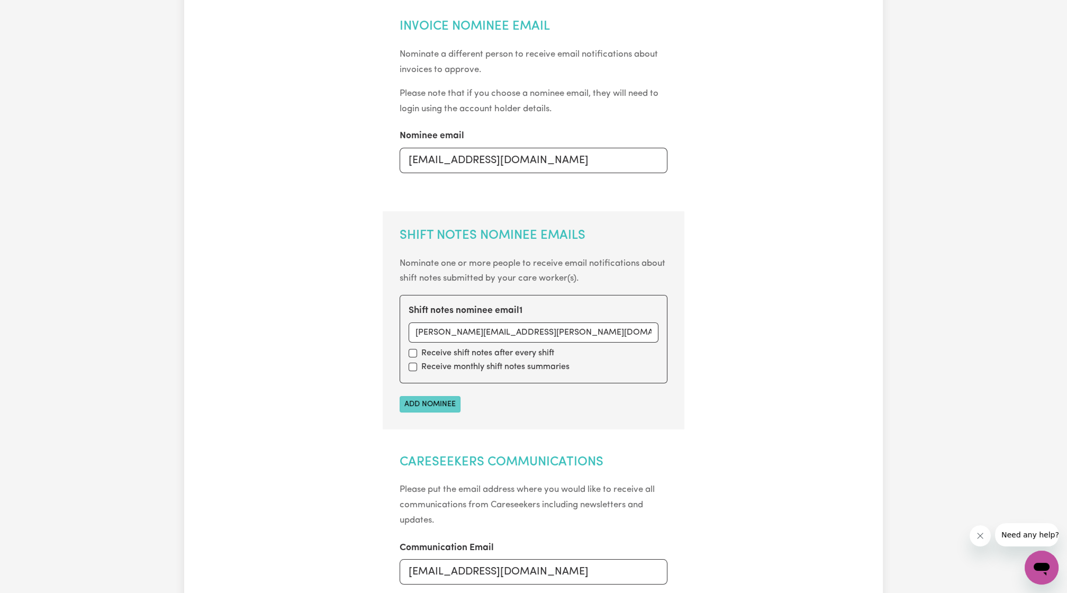
click at [431, 407] on button "Add nominee" at bounding box center [430, 404] width 61 height 16
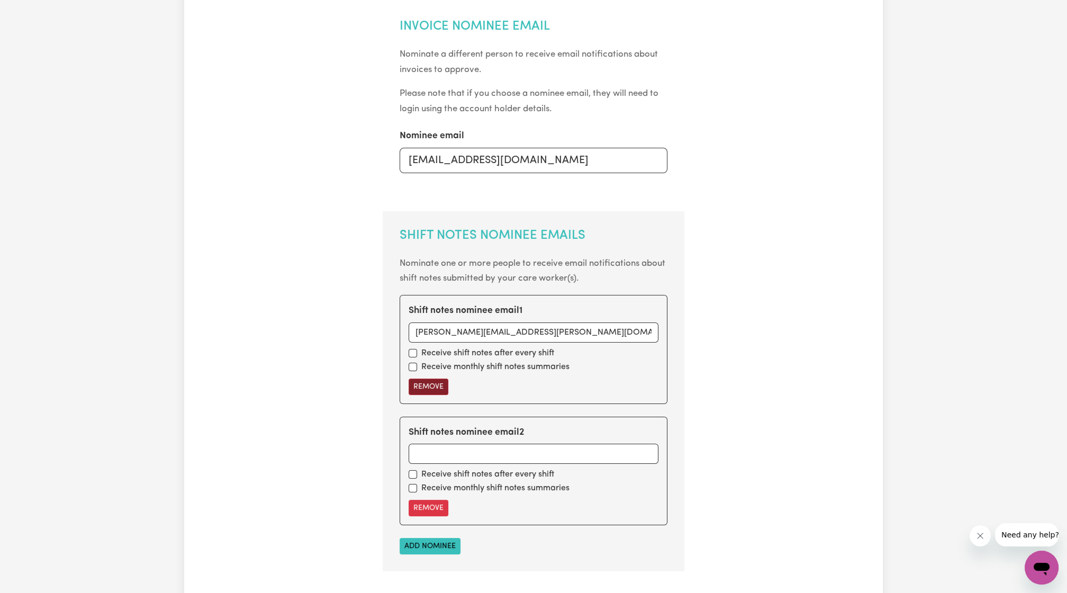
click at [439, 383] on button "Remove" at bounding box center [429, 387] width 40 height 16
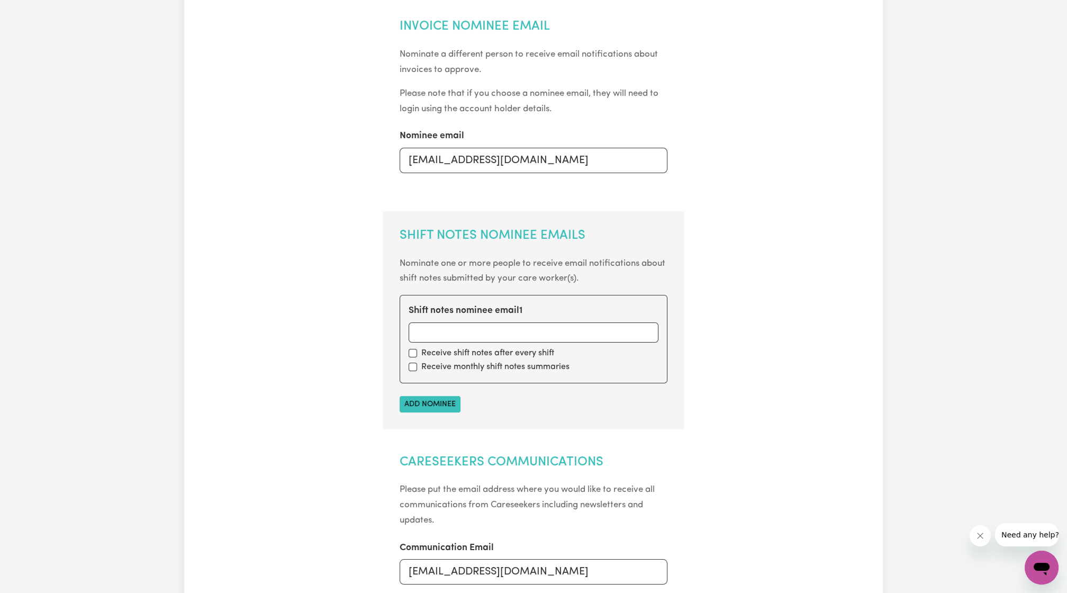
click at [500, 406] on section "Shift Notes Nominee Emails Nominate one or more people to receive email notific…" at bounding box center [534, 320] width 302 height 218
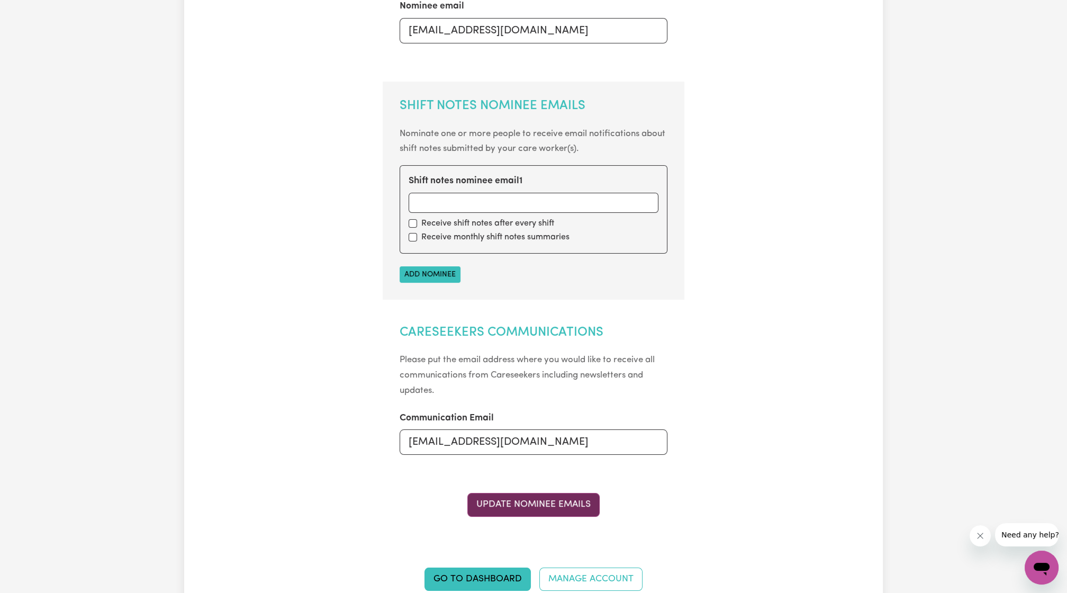
click at [485, 501] on button "Update Nominee Emails" at bounding box center [533, 504] width 132 height 23
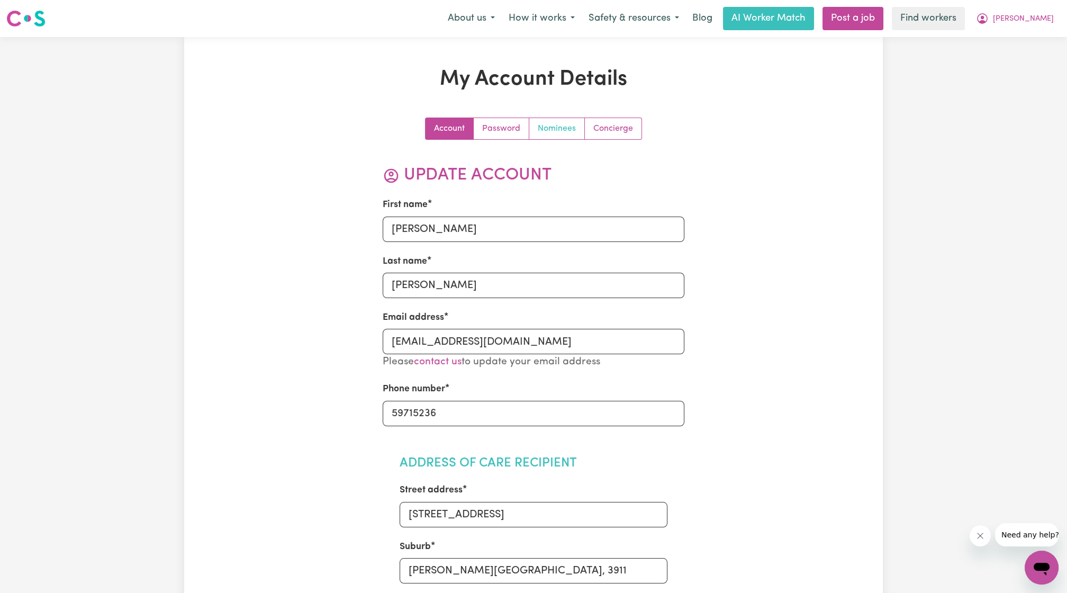
click at [541, 129] on link "Nominees" at bounding box center [557, 128] width 56 height 21
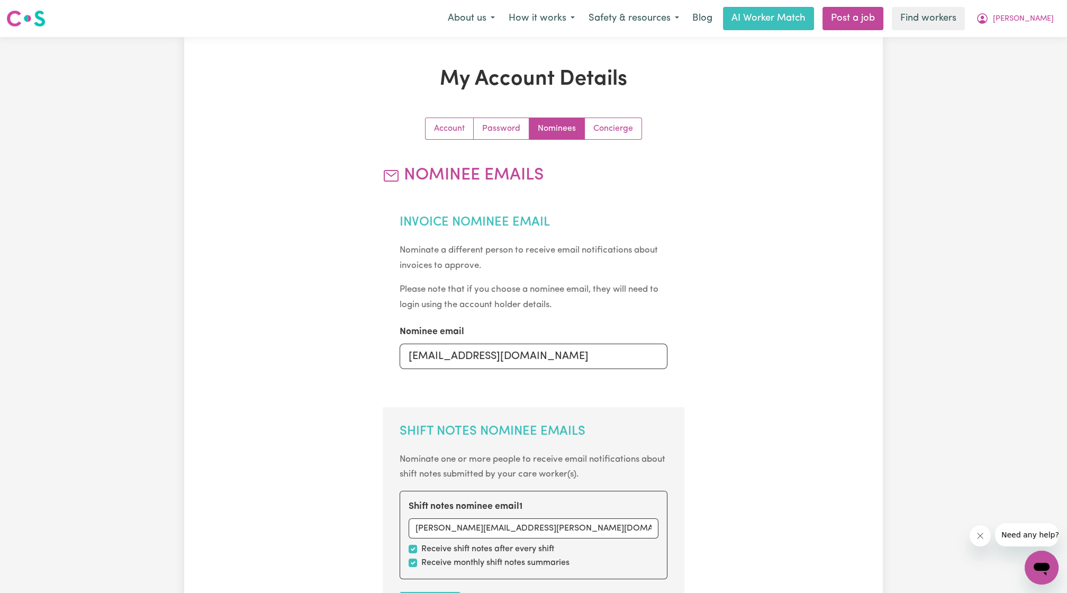
click at [1038, 37] on nav "Menu About us How it works Safety & resources Blog AI Worker Match Post a job F…" at bounding box center [533, 18] width 1067 height 37
click at [989, 23] on icon "My Account" at bounding box center [982, 18] width 13 height 13
click at [1014, 37] on link "My Dashboard" at bounding box center [1019, 41] width 84 height 20
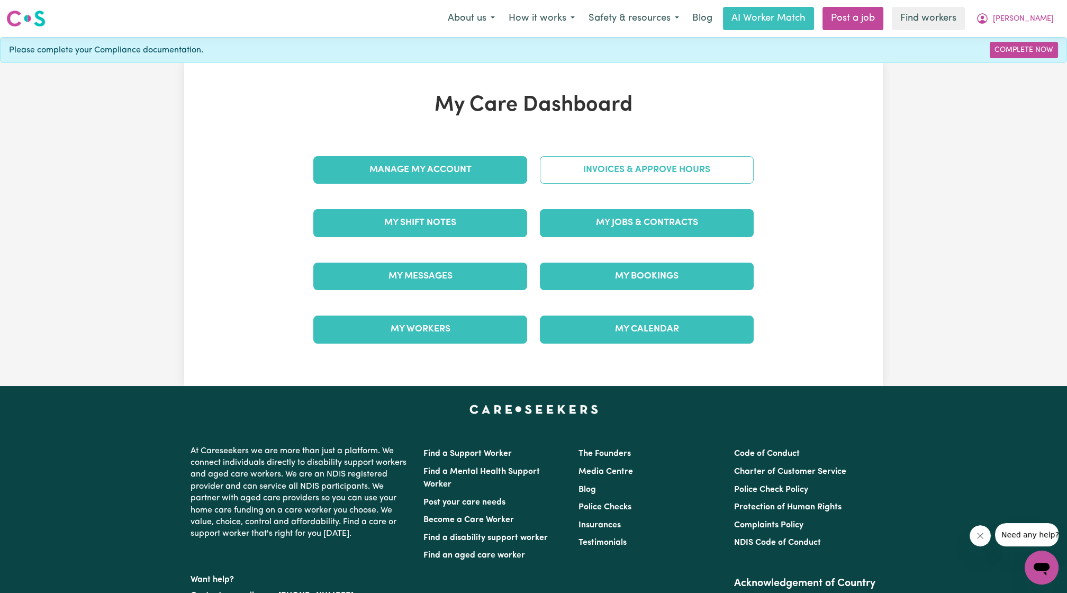
click at [646, 166] on link "Invoices & Approve Hours" at bounding box center [647, 170] width 214 height 28
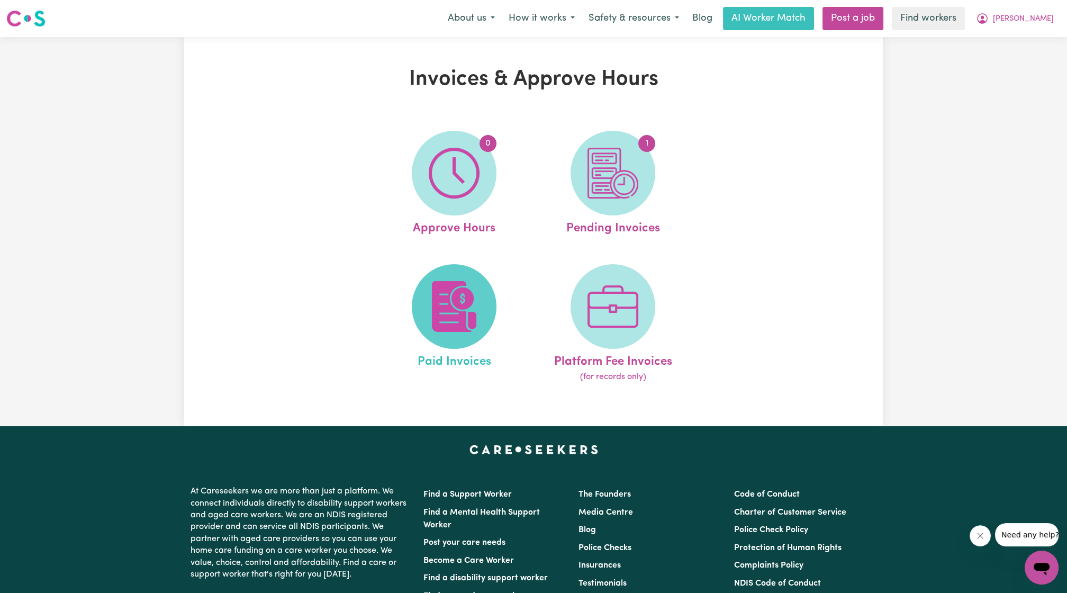
click at [443, 296] on img at bounding box center [454, 306] width 51 height 51
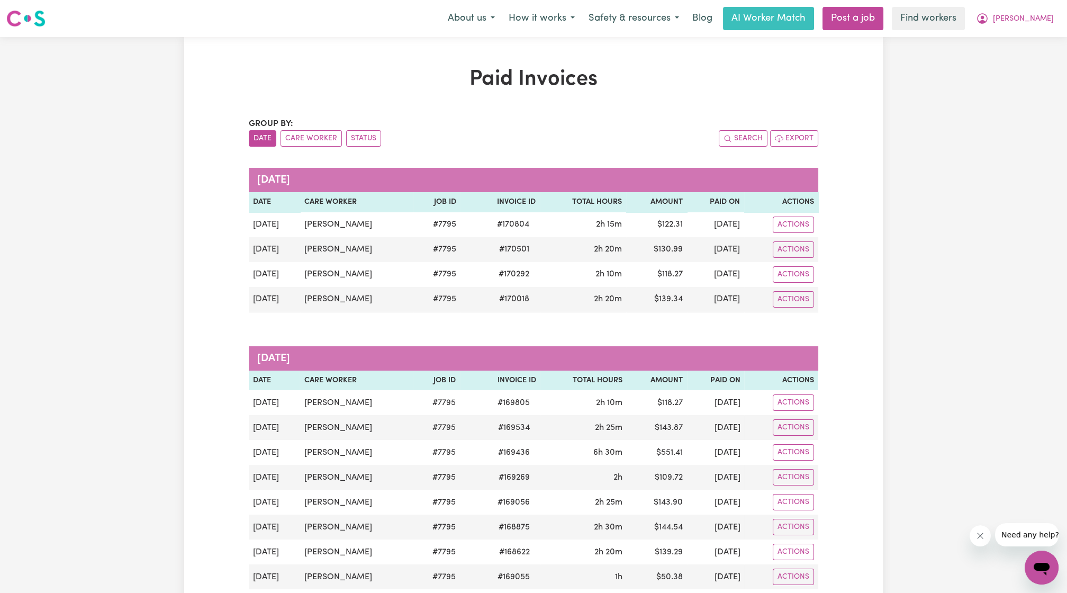
click at [1037, 6] on div "Menu About us How it works Safety & resources Blog AI Worker Match Post a job F…" at bounding box center [533, 18] width 1067 height 24
click at [1030, 24] on button "[PERSON_NAME]" at bounding box center [1015, 18] width 92 height 22
click at [1016, 58] on link "Logout" at bounding box center [1019, 61] width 84 height 20
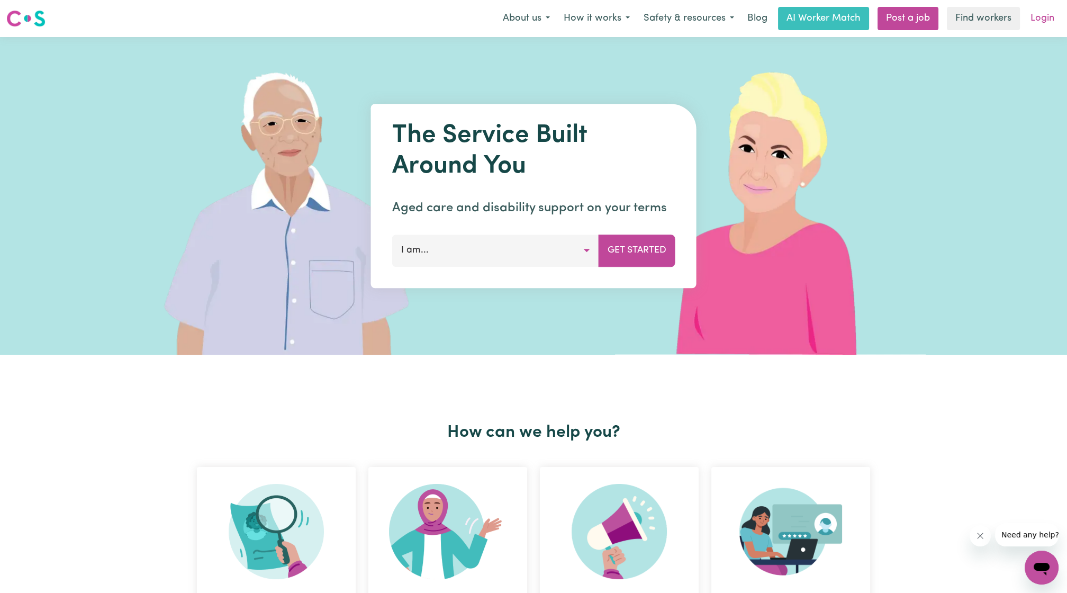
click at [1032, 23] on link "Login" at bounding box center [1042, 18] width 37 height 23
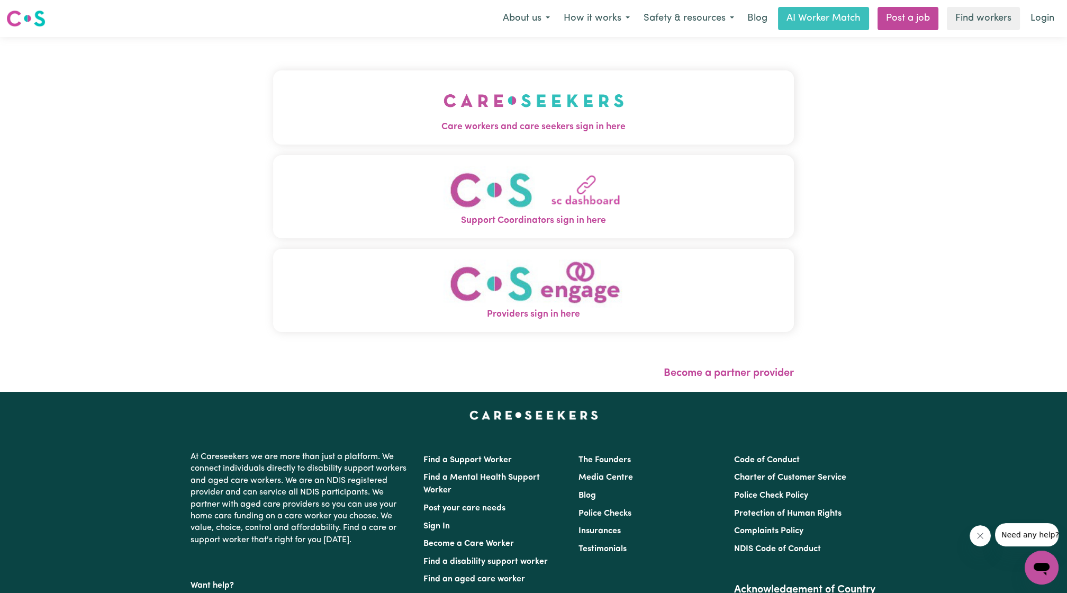
click at [571, 125] on span "Care workers and care seekers sign in here" at bounding box center [533, 127] width 521 height 14
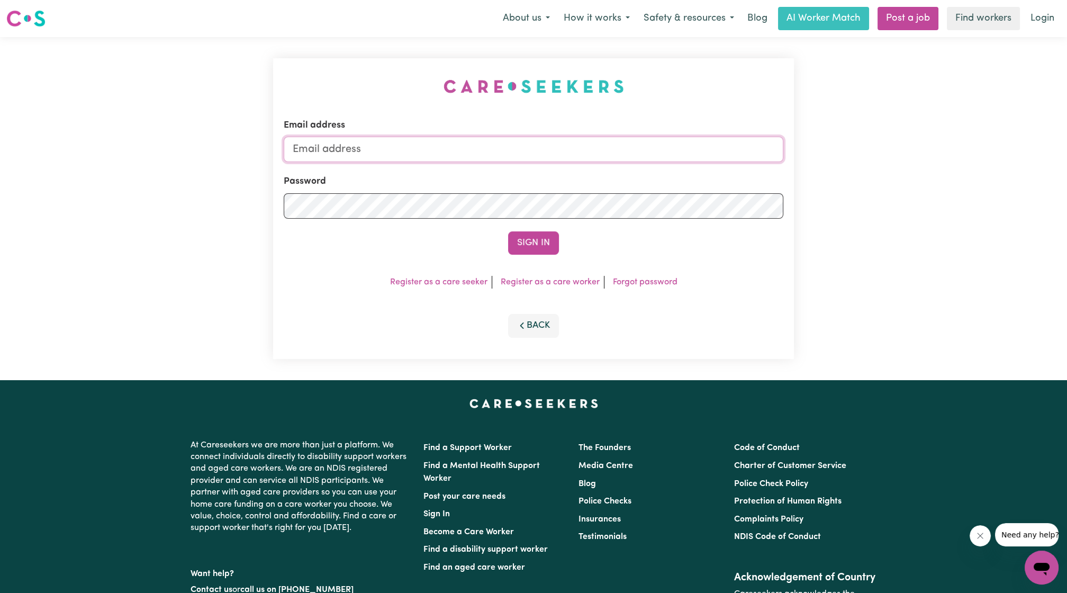
click at [535, 156] on input "Email address" at bounding box center [534, 149] width 500 height 25
drag, startPoint x: 349, startPoint y: 155, endPoint x: 594, endPoint y: 185, distance: 247.0
click at [594, 185] on form "Email address superuser~ethan@careseekers.com.au Password Sign In" at bounding box center [534, 187] width 500 height 136
type input "superuser~angelaparkesMMJ@careseekers.com.au"
click at [560, 219] on form "Email address superuser~angelaparkesMMJ@careseekers.com.au Password Sign In" at bounding box center [534, 187] width 500 height 136
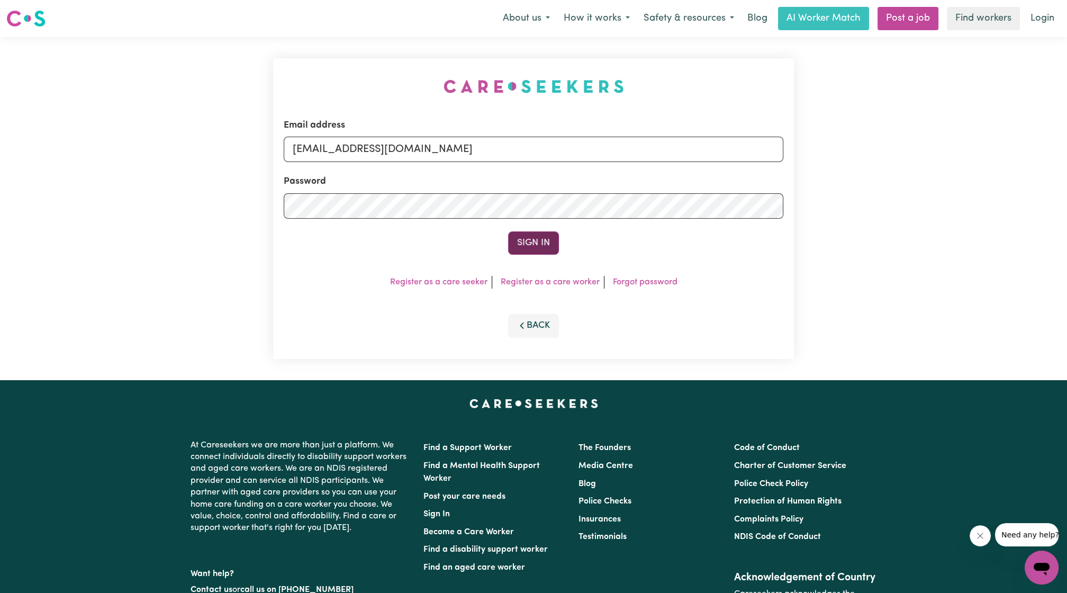
click at [536, 235] on button "Sign In" at bounding box center [533, 242] width 51 height 23
